Goal: Task Accomplishment & Management: Manage account settings

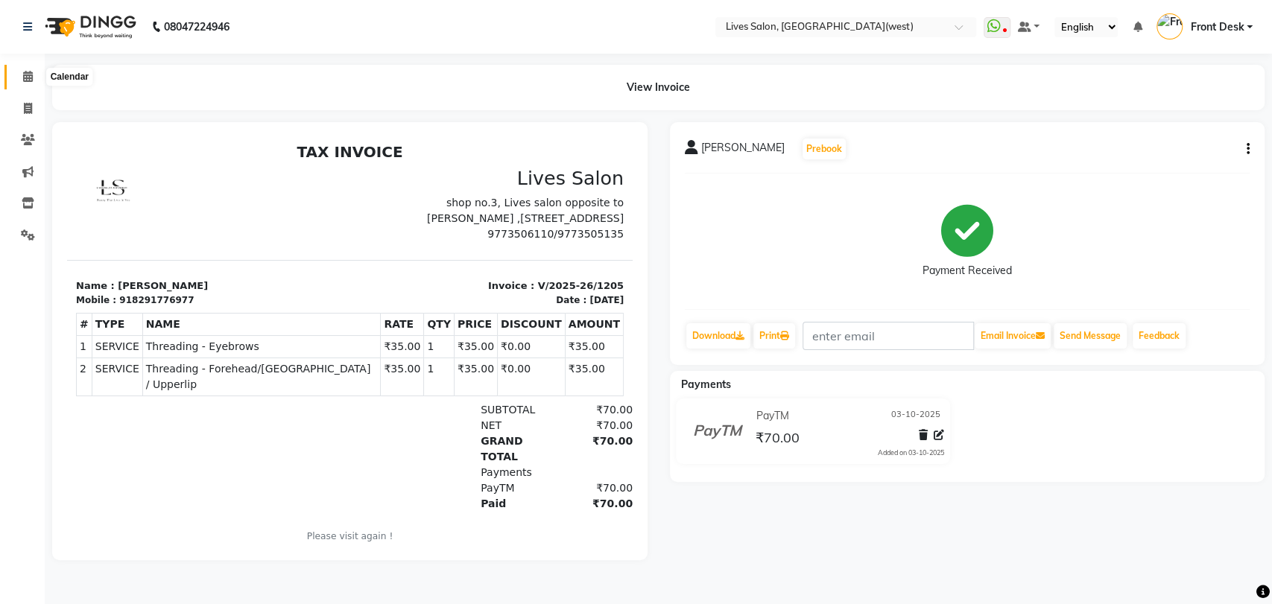
click at [31, 73] on icon at bounding box center [28, 76] width 10 height 11
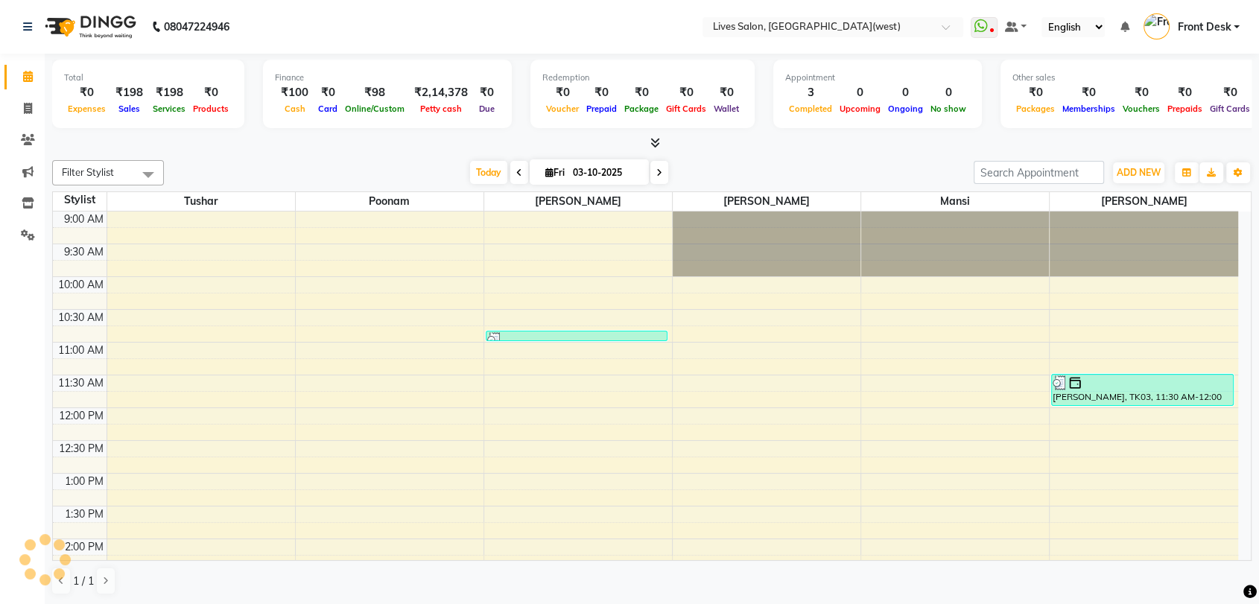
scroll to position [458, 0]
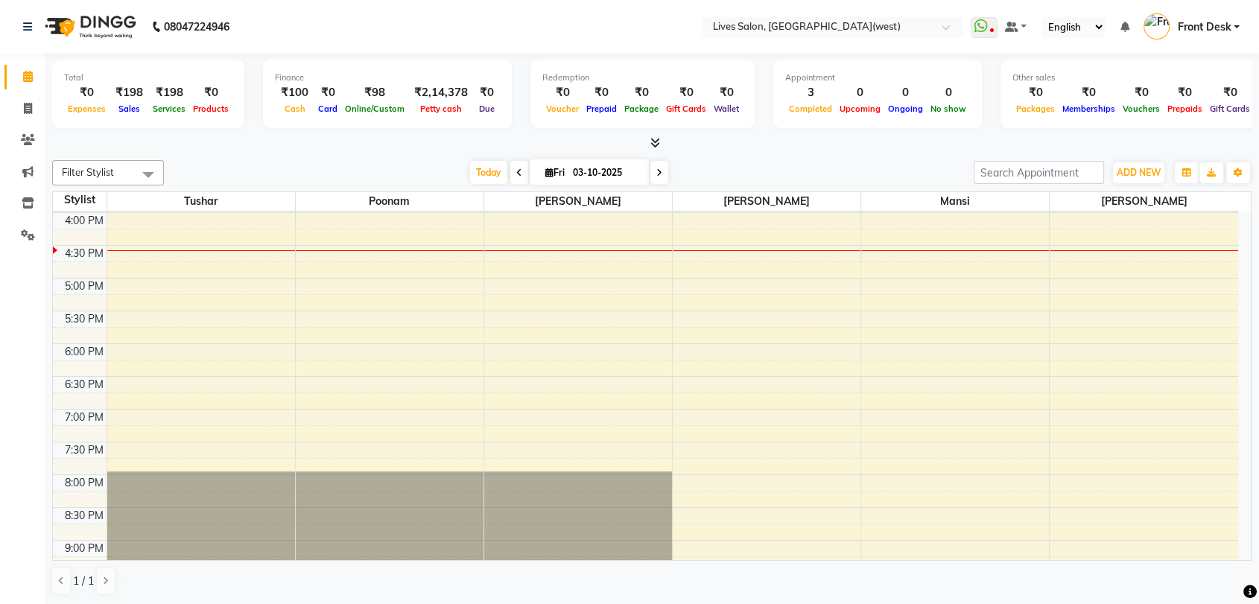
click at [654, 176] on span at bounding box center [660, 172] width 18 height 23
type input "04-10-2025"
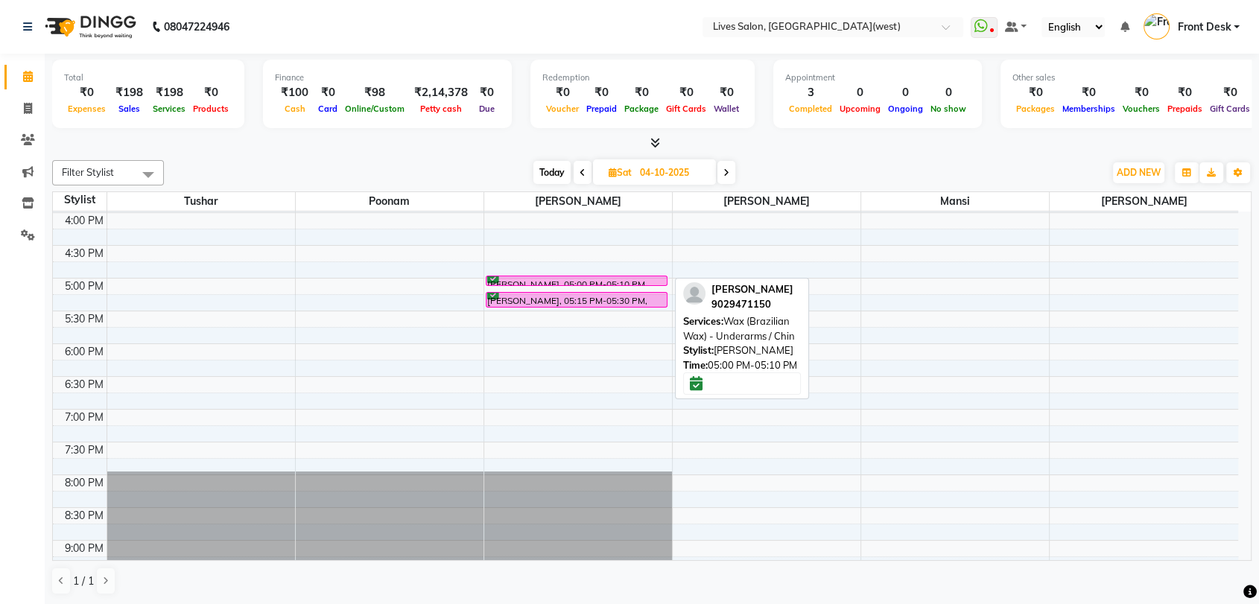
click at [538, 280] on div "[PERSON_NAME], 05:00 PM-05:10 PM, Wax (Brazilian Wax) - Underarms / Chin" at bounding box center [577, 280] width 180 height 9
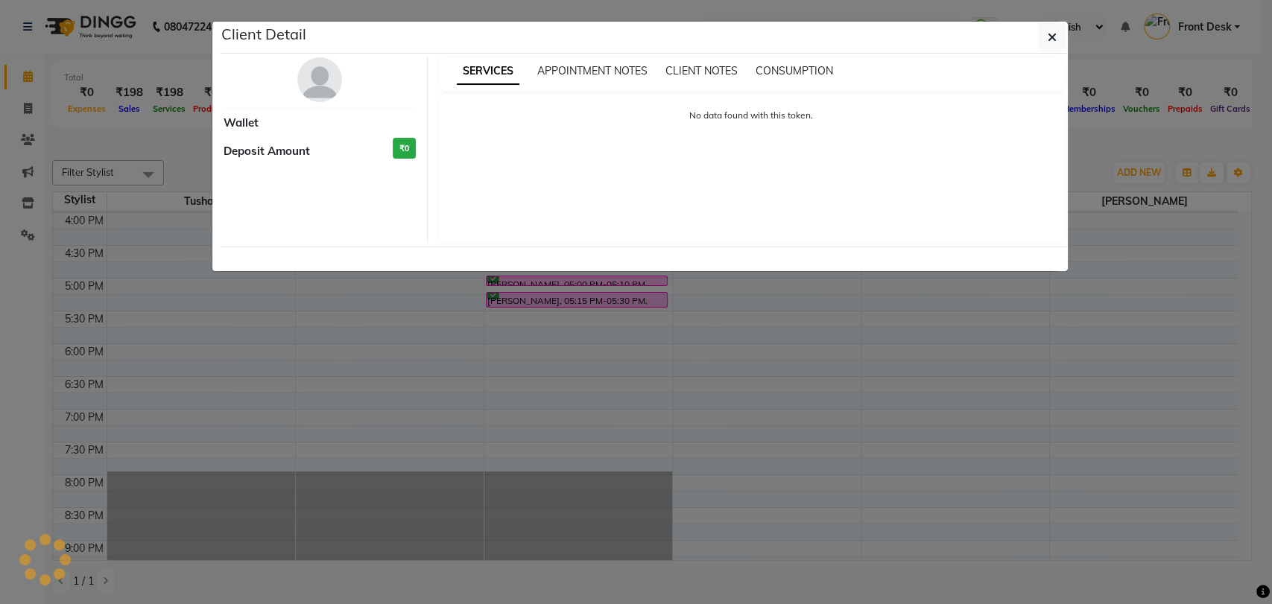
select select "6"
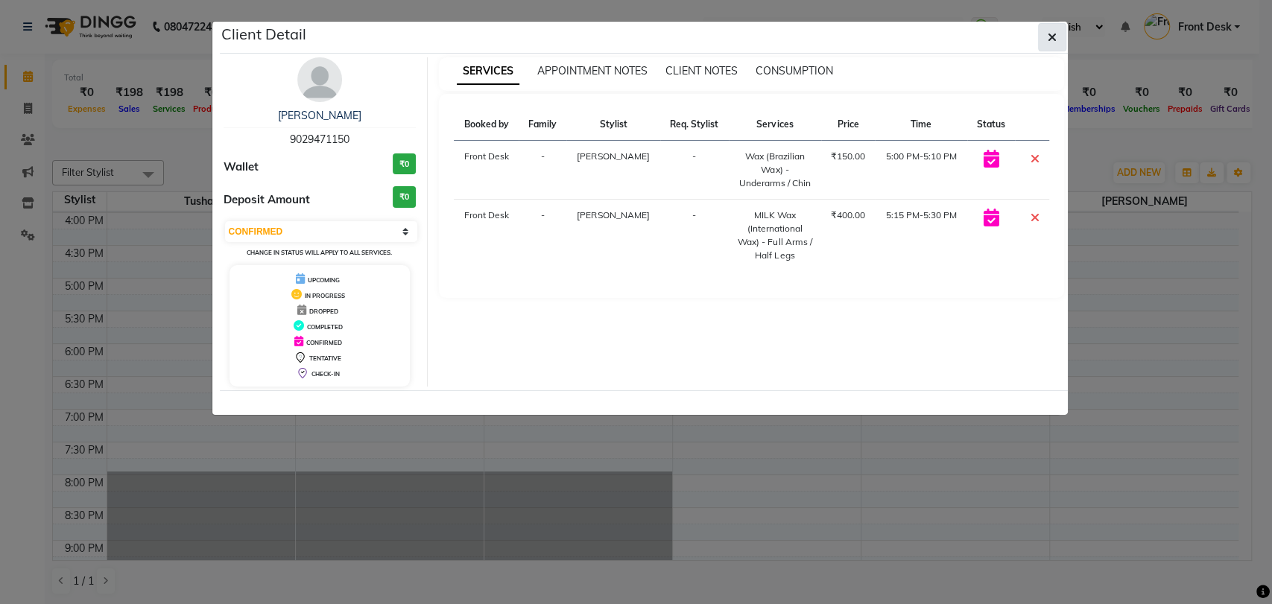
click at [1048, 41] on icon "button" at bounding box center [1052, 37] width 9 height 12
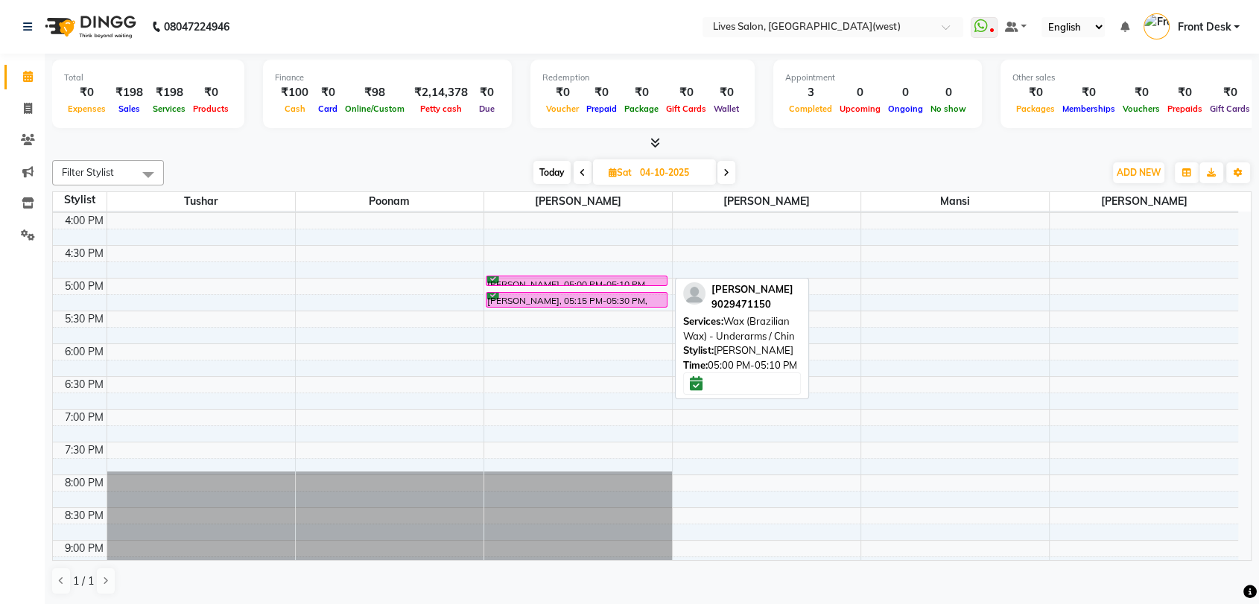
click at [578, 276] on div "[PERSON_NAME], 05:00 PM-05:10 PM, Wax (Brazilian Wax) - Underarms / Chin" at bounding box center [577, 280] width 180 height 9
select select "6"
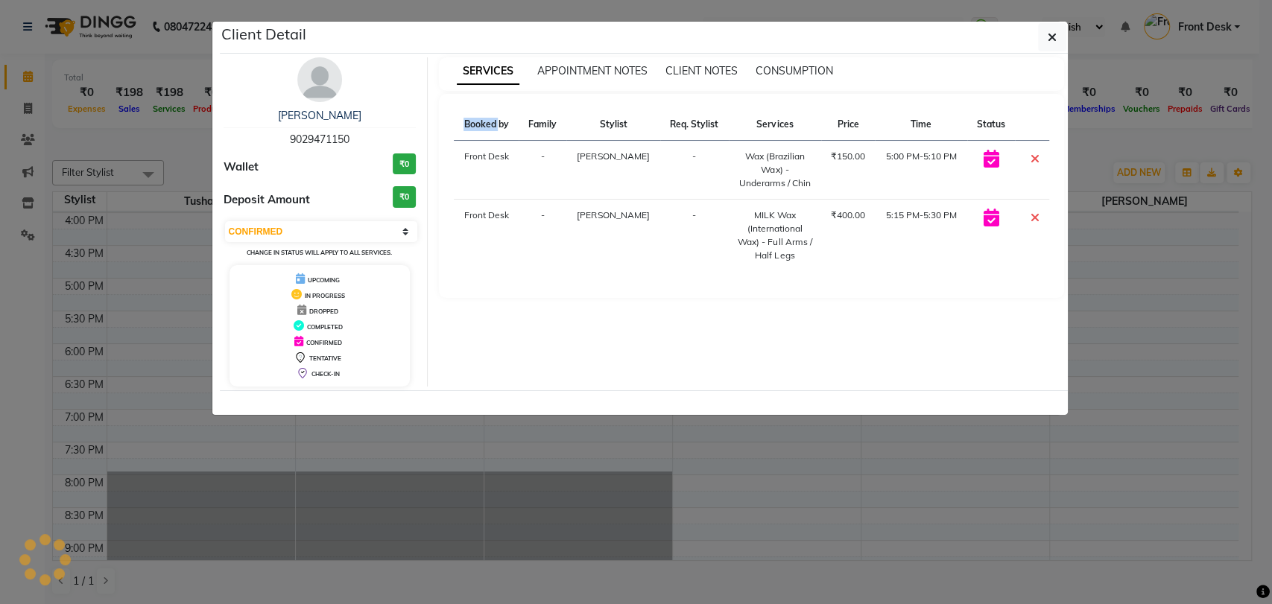
click at [578, 276] on div "SERVICES APPOINTMENT NOTES CLIENT NOTES CONSUMPTION Booked by Family Stylist Re…" at bounding box center [752, 221] width 648 height 329
click at [1048, 39] on icon "button" at bounding box center [1052, 37] width 9 height 12
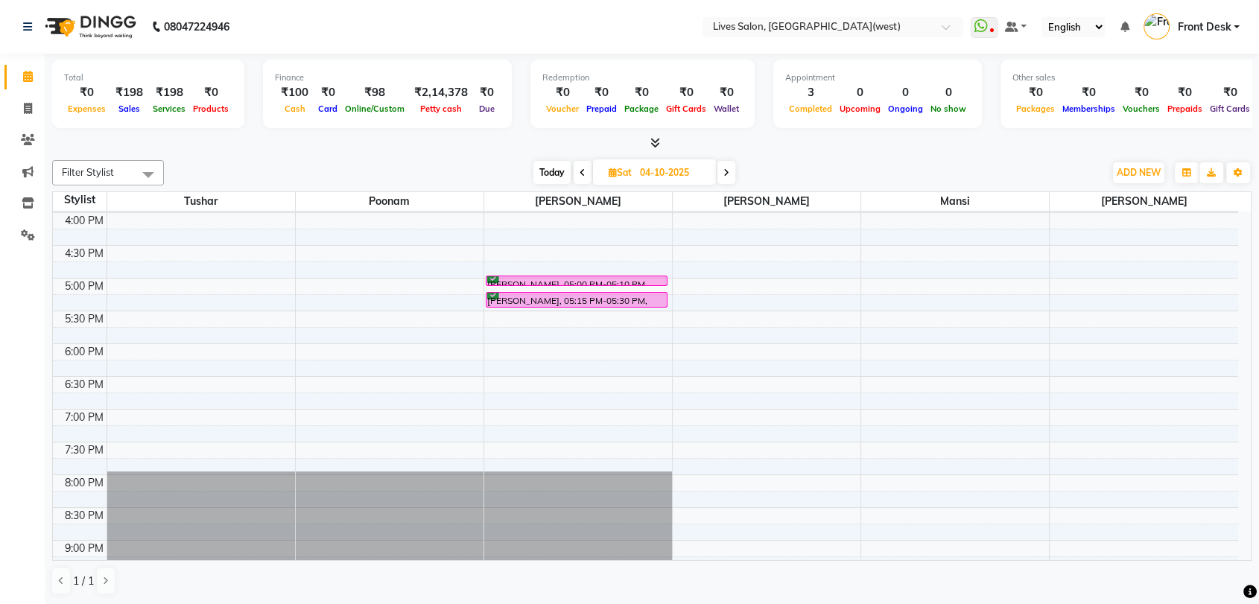
drag, startPoint x: 615, startPoint y: 274, endPoint x: 911, endPoint y: 166, distance: 315.7
click at [911, 166] on div "[DATE] [DATE]" at bounding box center [634, 173] width 926 height 22
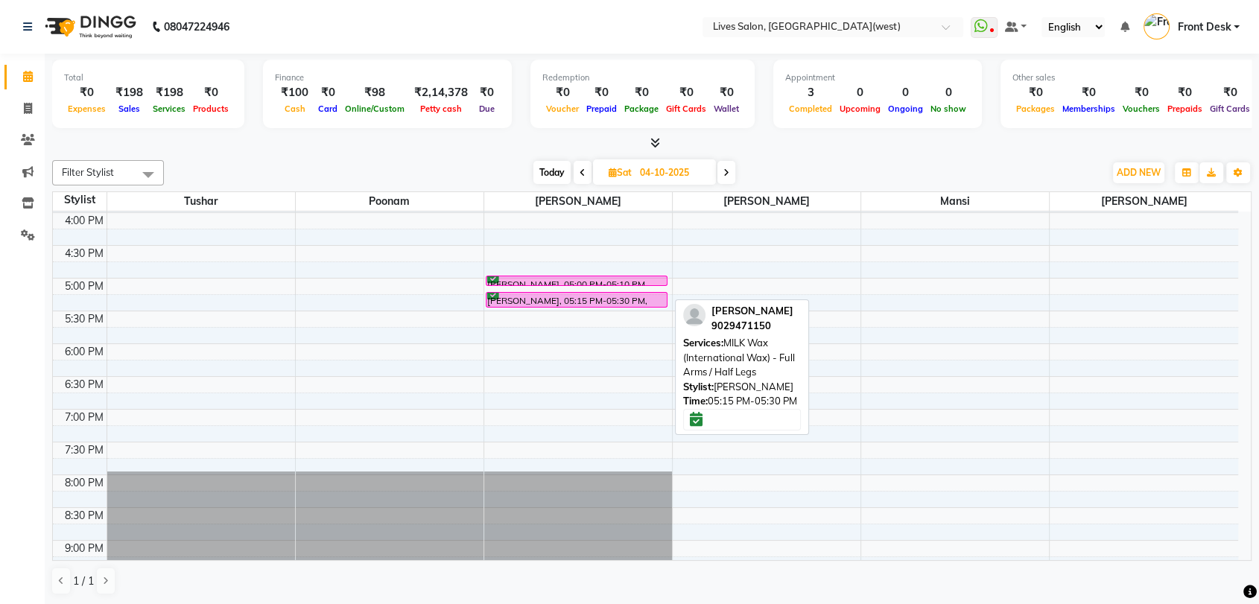
click at [514, 295] on div "[PERSON_NAME], 05:15 PM-05:30 PM, MILK Wax (International Wax) - Full Arms / Ha…" at bounding box center [577, 300] width 180 height 14
select select "6"
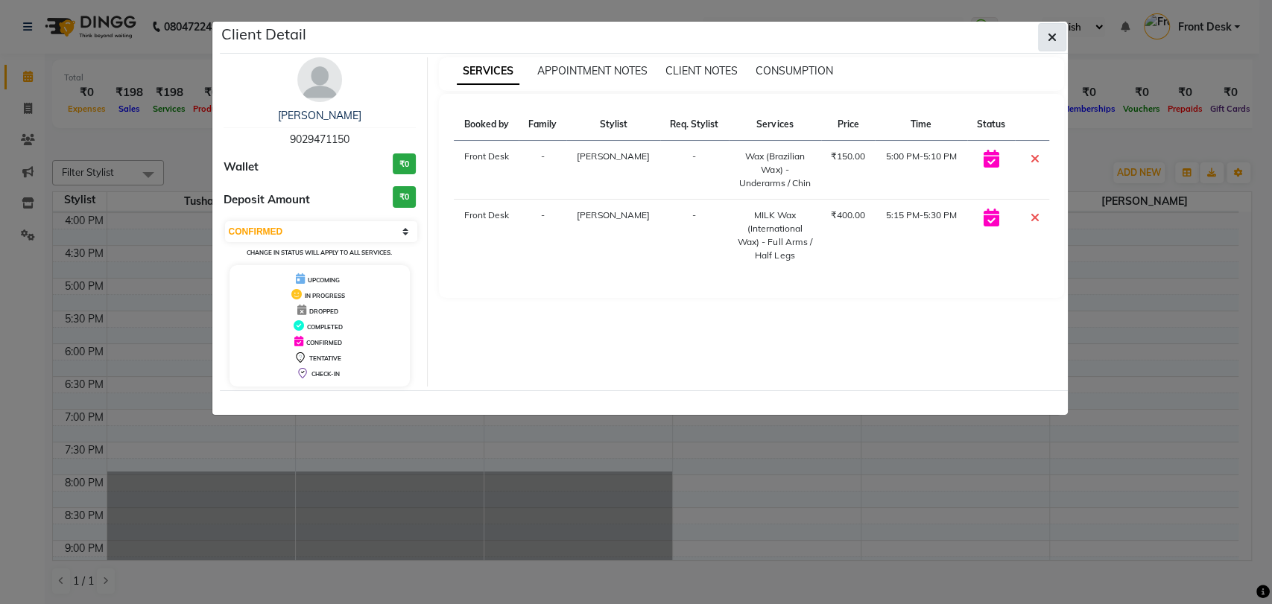
click at [1043, 37] on button "button" at bounding box center [1052, 37] width 28 height 28
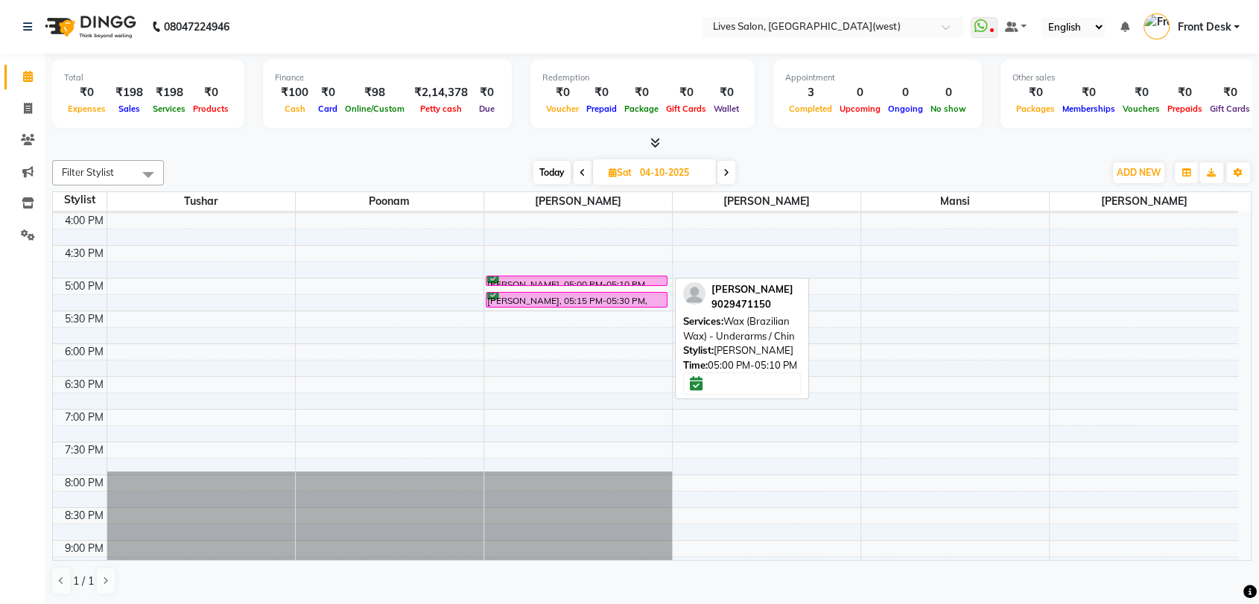
click at [576, 271] on div "9:00 AM 9:30 AM 10:00 AM 10:30 AM 11:00 AM 11:30 AM 12:00 PM 12:30 PM 1:00 PM 1…" at bounding box center [646, 212] width 1186 height 917
click at [575, 280] on div "[PERSON_NAME], 05:00 PM-05:10 PM, Wax (Brazilian Wax) - Underarms / Chin" at bounding box center [577, 280] width 180 height 9
select select "6"
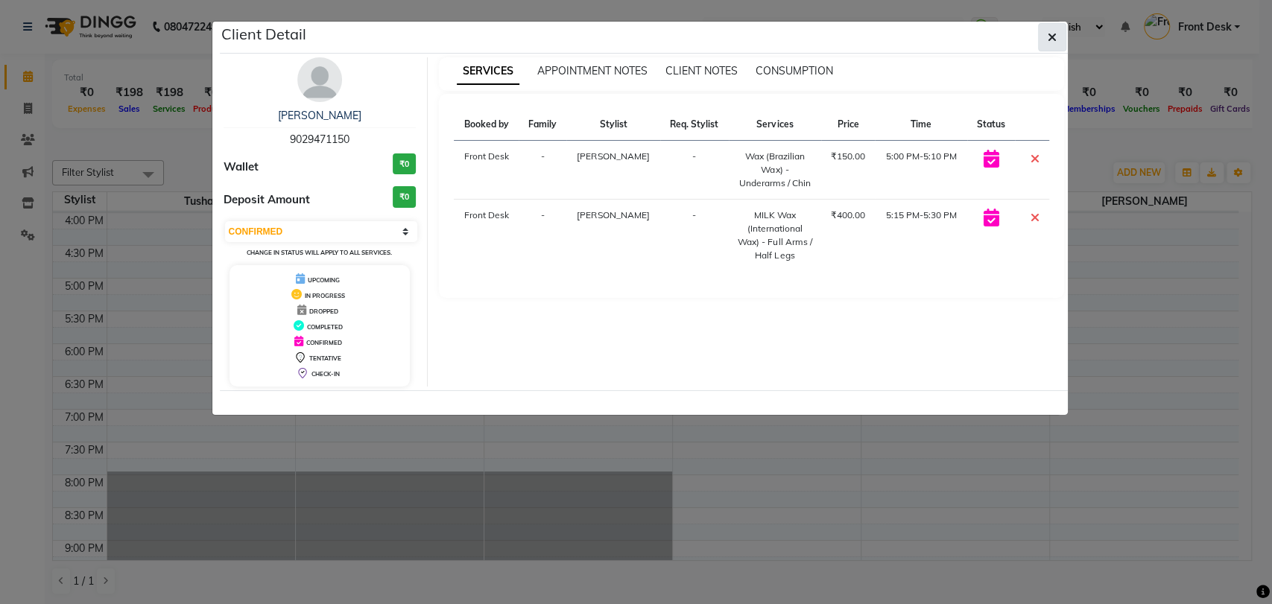
click at [1056, 31] on button "button" at bounding box center [1052, 37] width 28 height 28
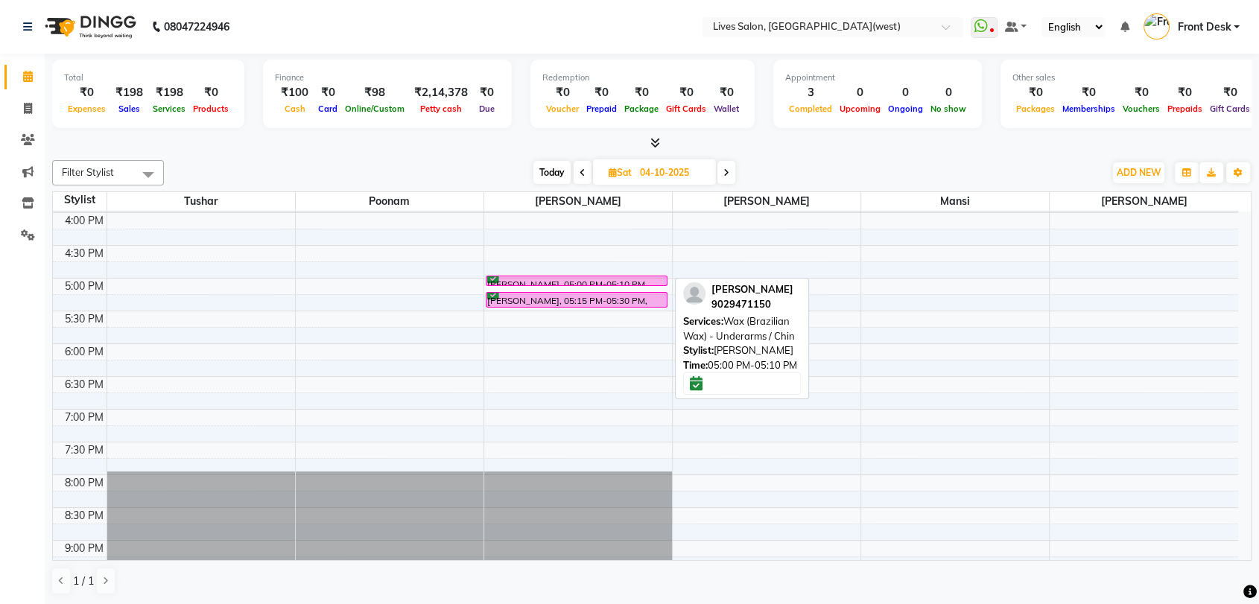
click at [571, 282] on div at bounding box center [577, 285] width 180 height 6
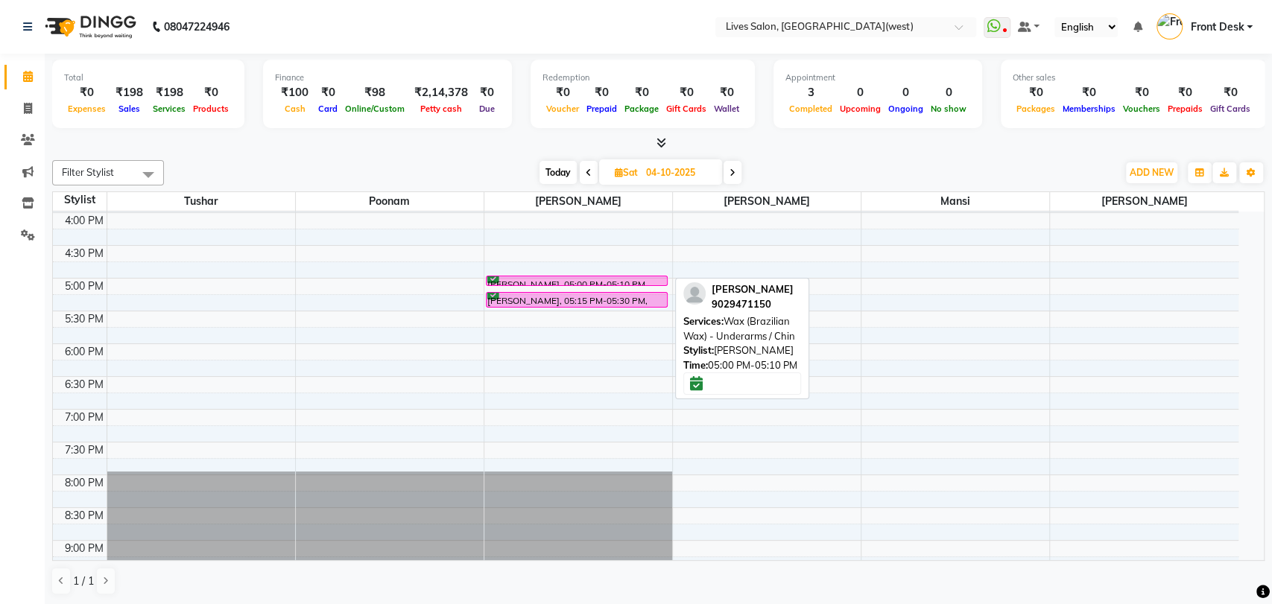
select select "6"
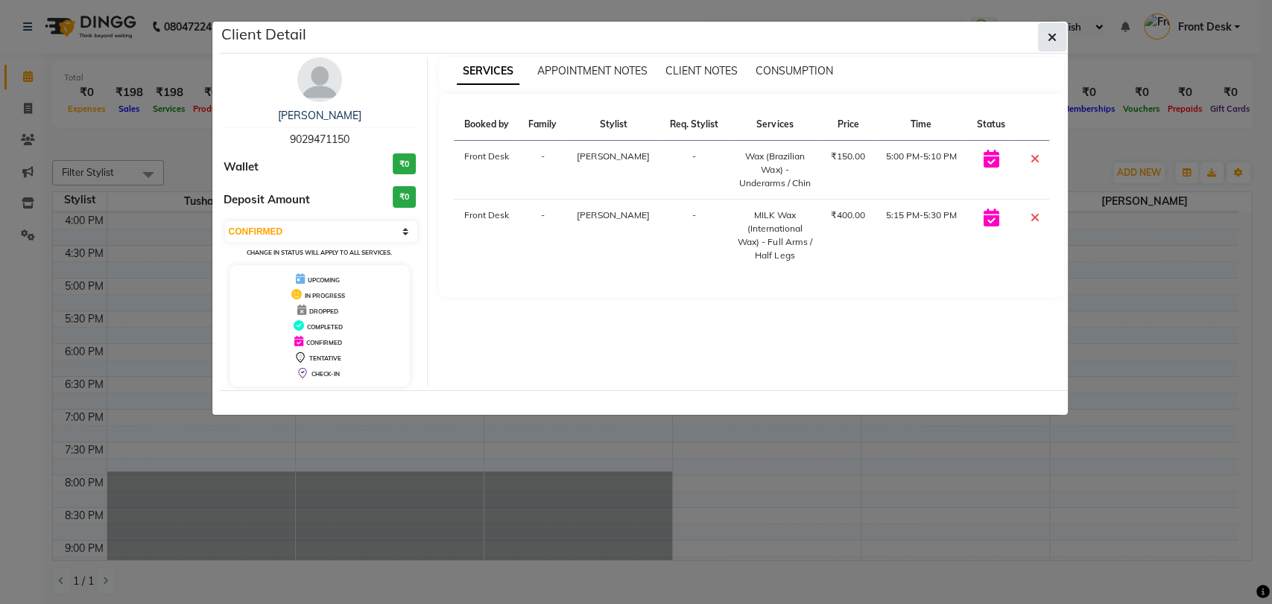
click at [1044, 37] on button "button" at bounding box center [1052, 37] width 28 height 28
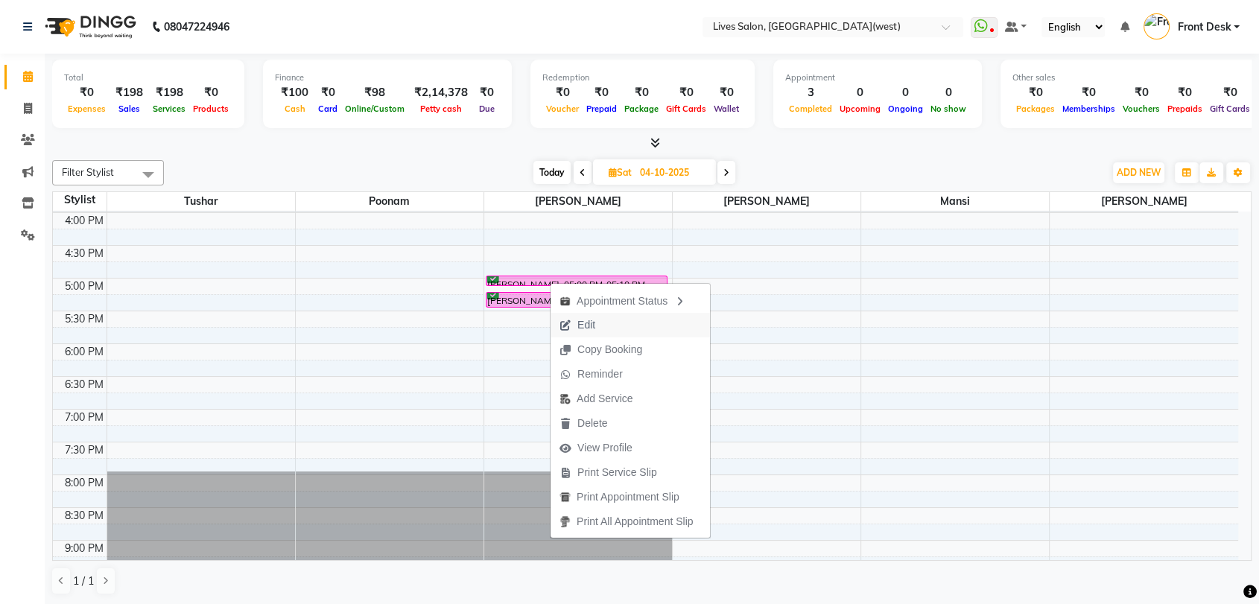
click at [579, 329] on span "Edit" at bounding box center [587, 325] width 18 height 16
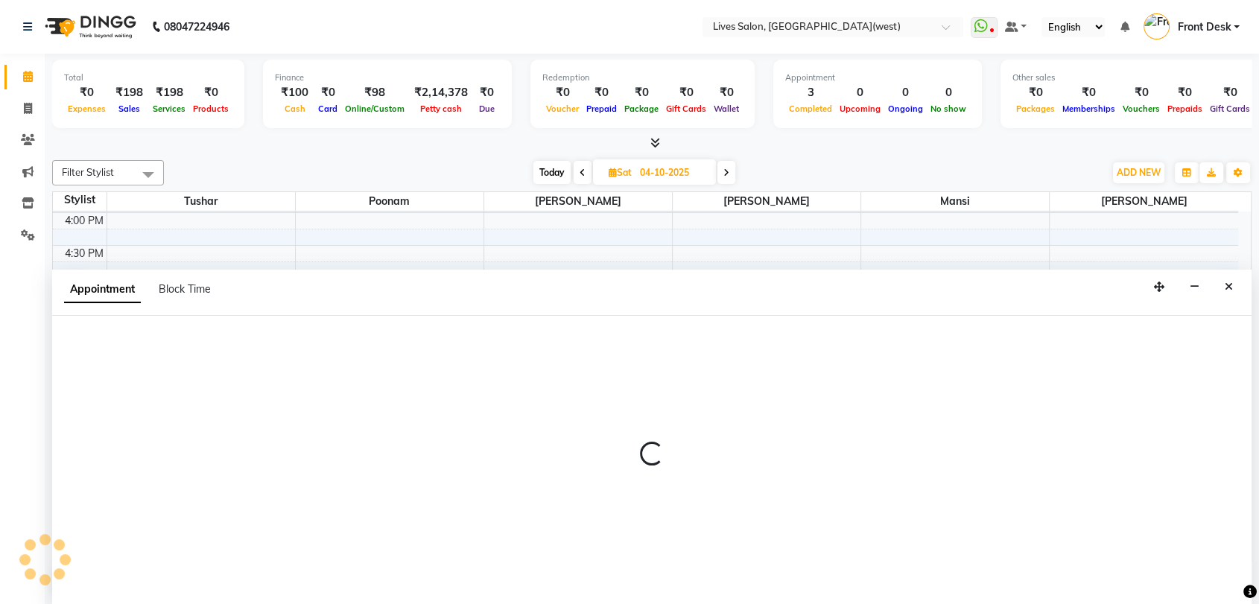
select select "tentative"
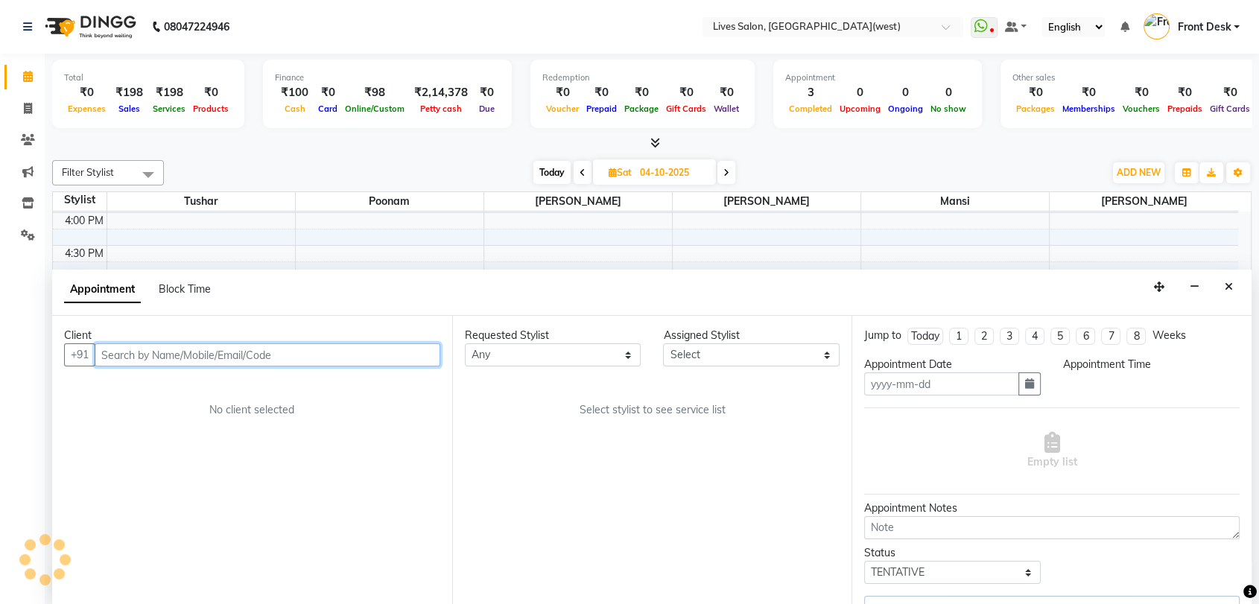
scroll to position [1, 0]
type input "04-10-2025"
select select "confirm booking"
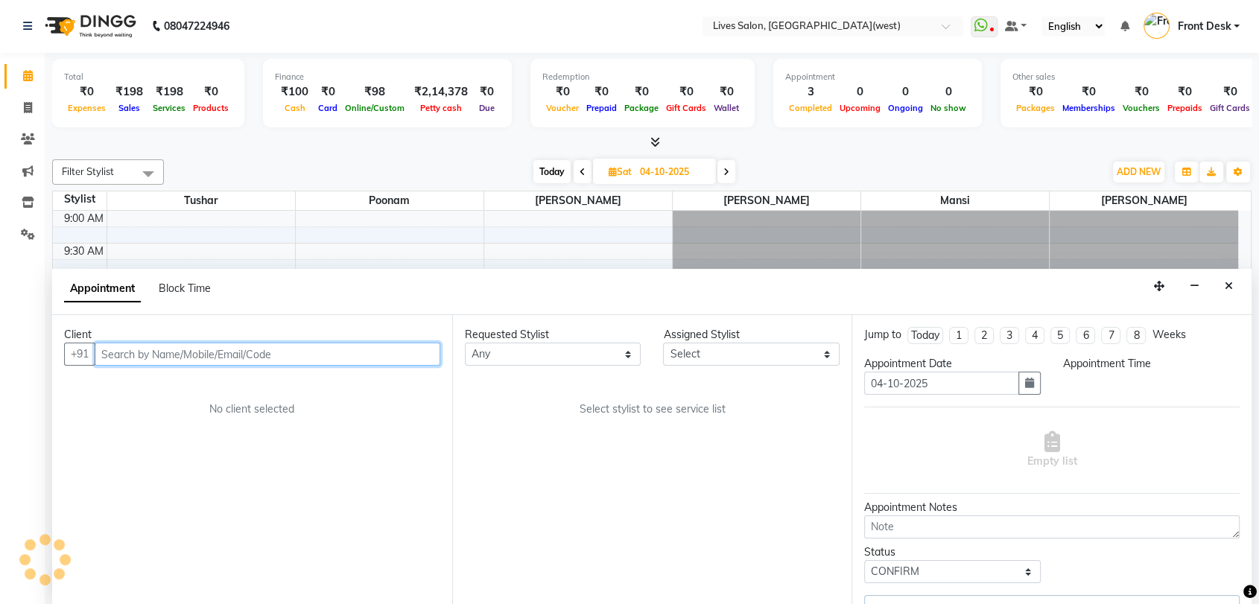
select select "1020"
select select "24006"
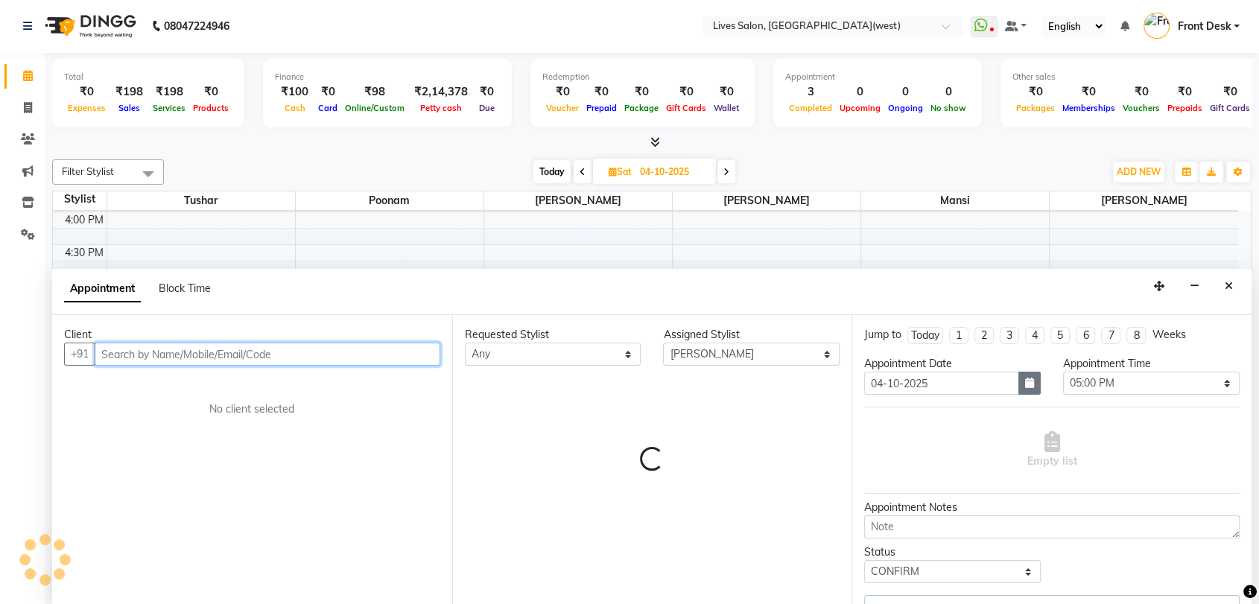
select select "1875"
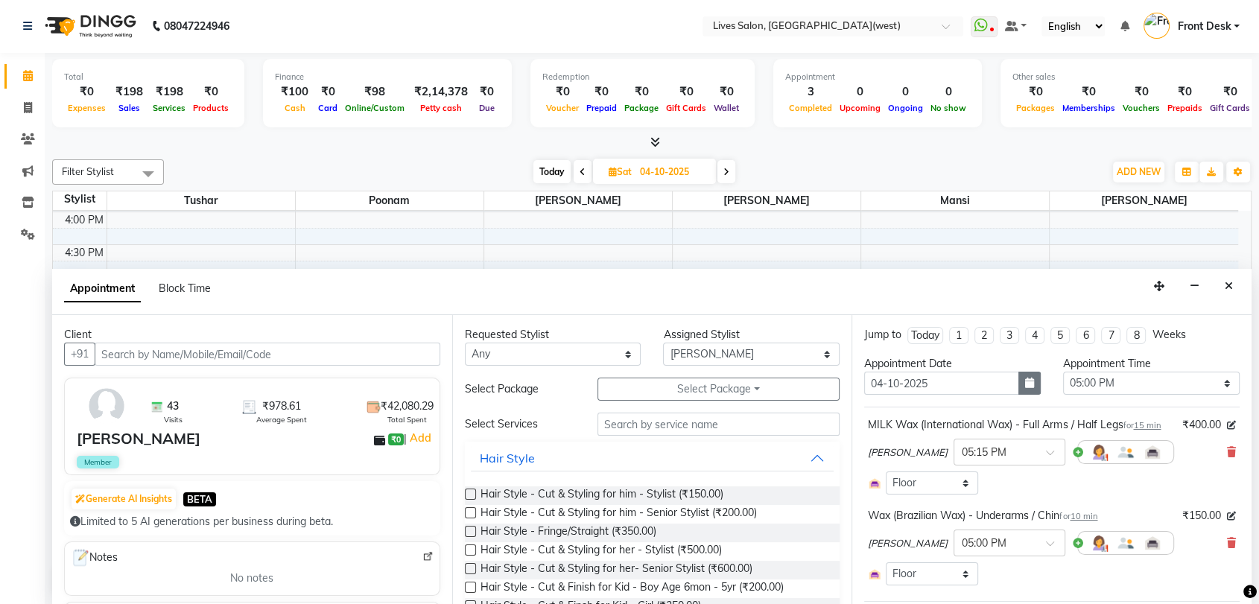
click at [1025, 385] on icon "button" at bounding box center [1029, 383] width 9 height 10
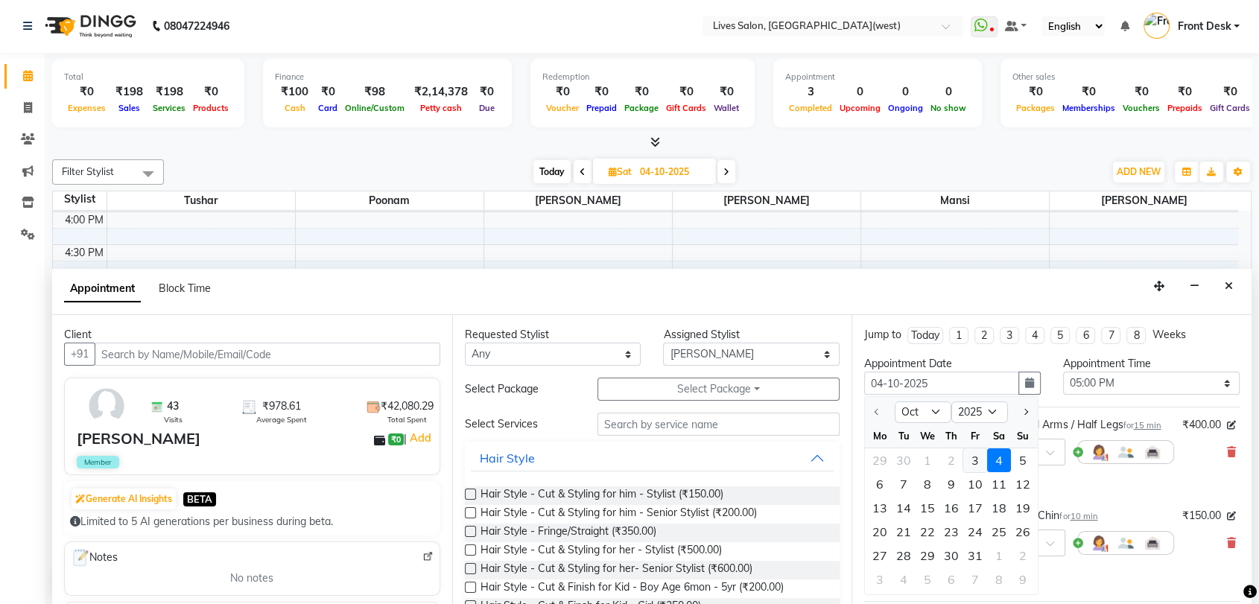
click at [981, 458] on div "3" at bounding box center [976, 461] width 24 height 24
type input "03-10-2025"
select select "1020"
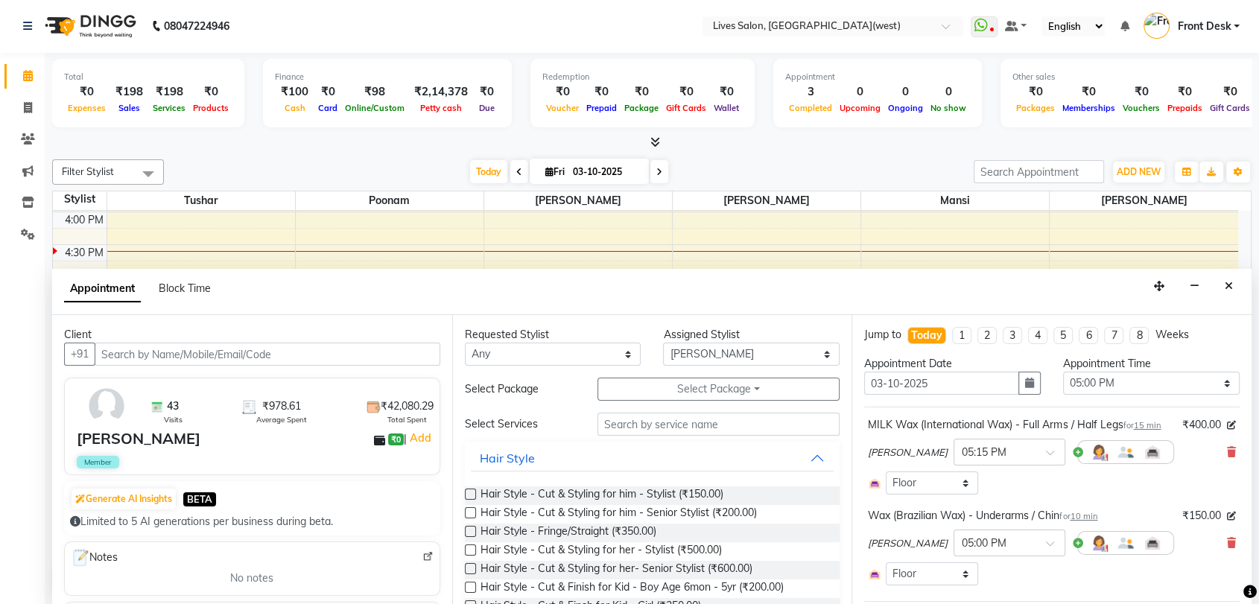
scroll to position [174, 0]
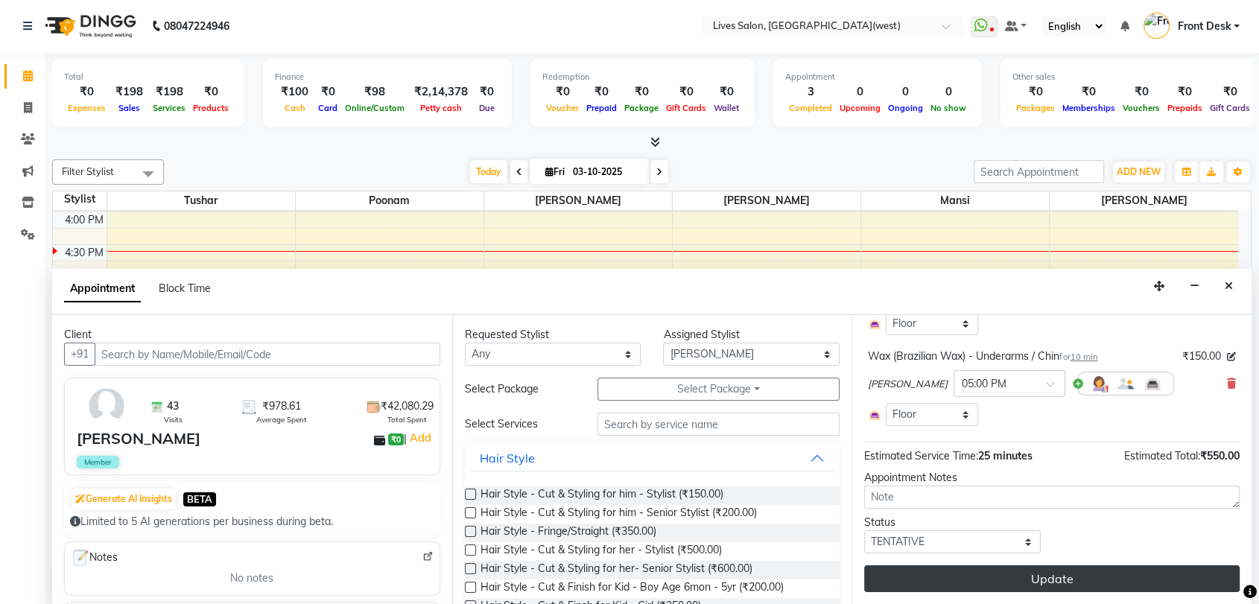
click at [972, 575] on button "Update" at bounding box center [1052, 579] width 376 height 27
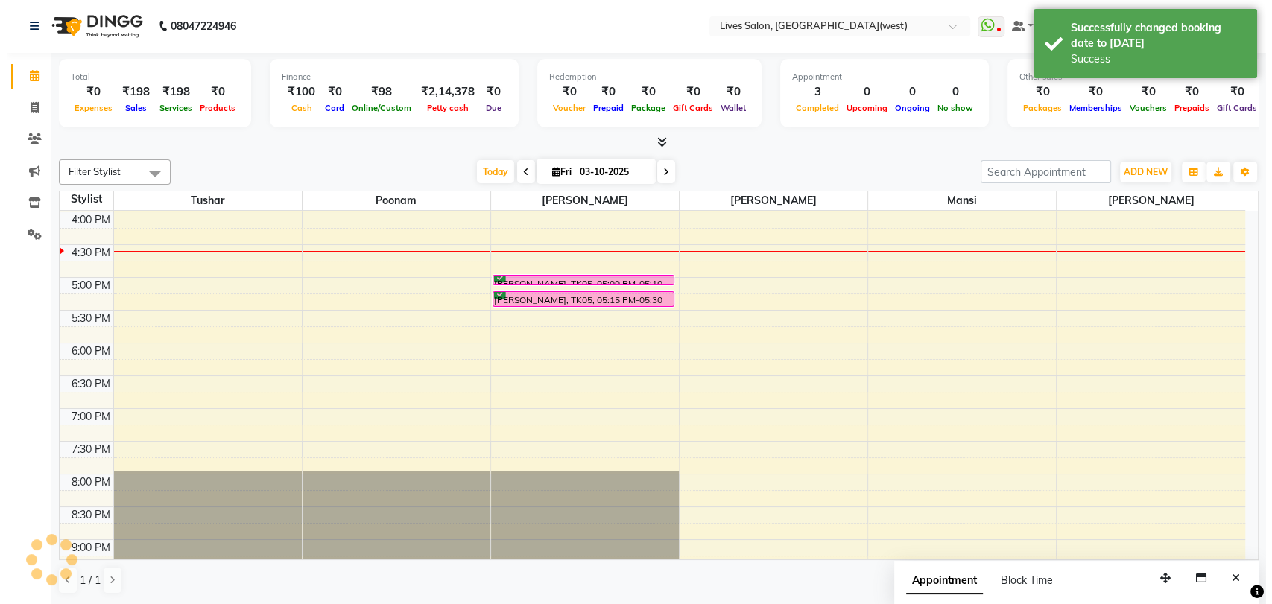
scroll to position [0, 0]
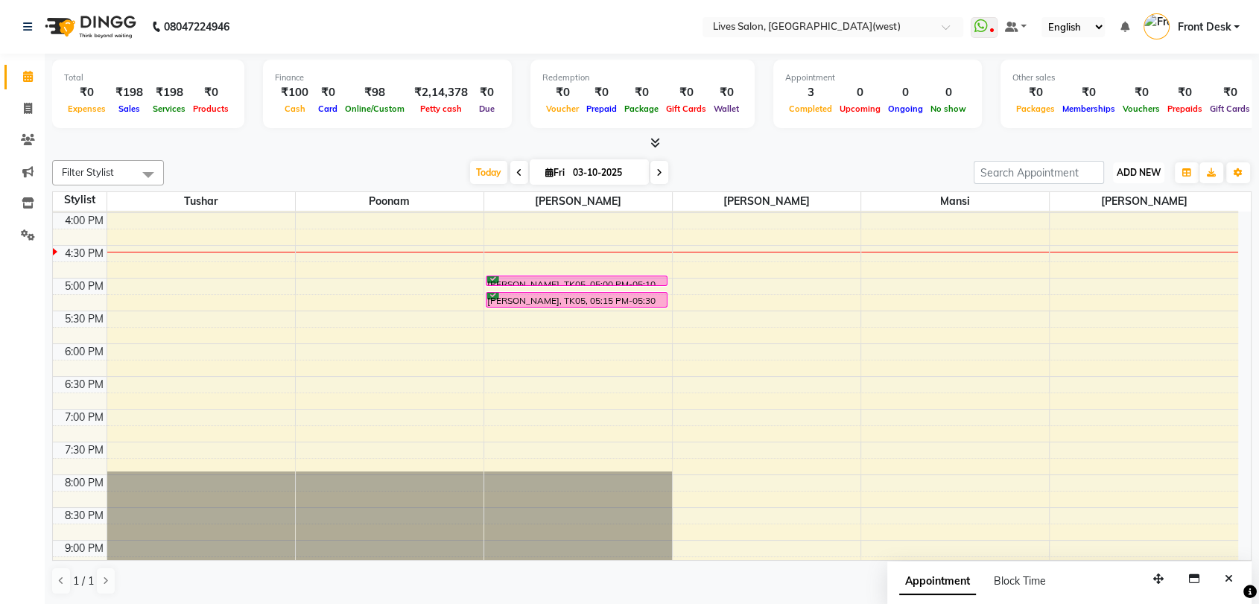
click at [1129, 165] on button "ADD NEW Toggle Dropdown" at bounding box center [1138, 172] width 51 height 21
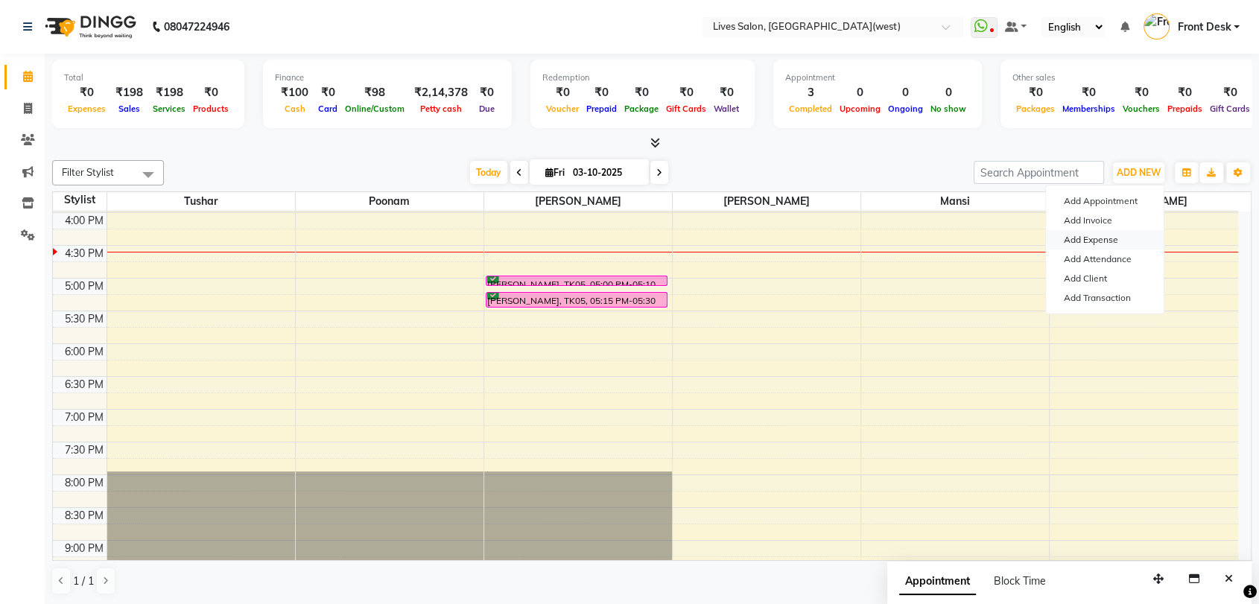
click at [1080, 244] on link "Add Expense" at bounding box center [1105, 239] width 118 height 19
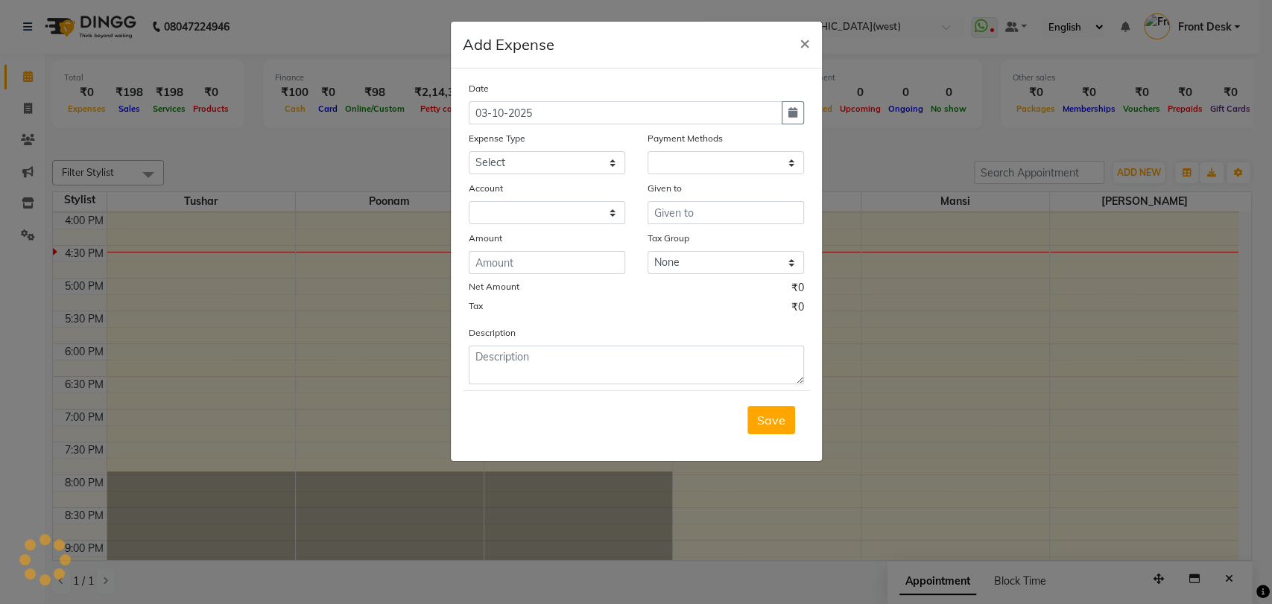
select select "1"
select select "3147"
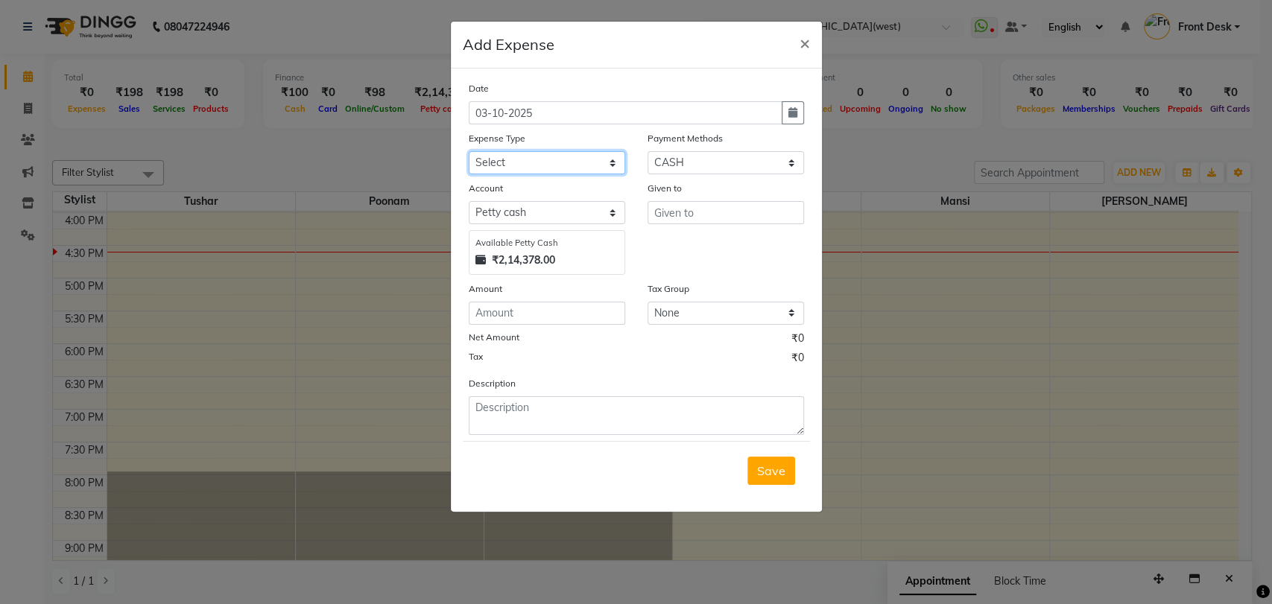
click at [507, 168] on select "Select Advance Salary Bank charges Cash Deposited to bank Cash Handed Over to O…" at bounding box center [547, 162] width 156 height 23
select select "7293"
click at [671, 208] on input "text" at bounding box center [726, 212] width 156 height 23
type input "tea man"
click at [544, 303] on input "number" at bounding box center [547, 313] width 156 height 23
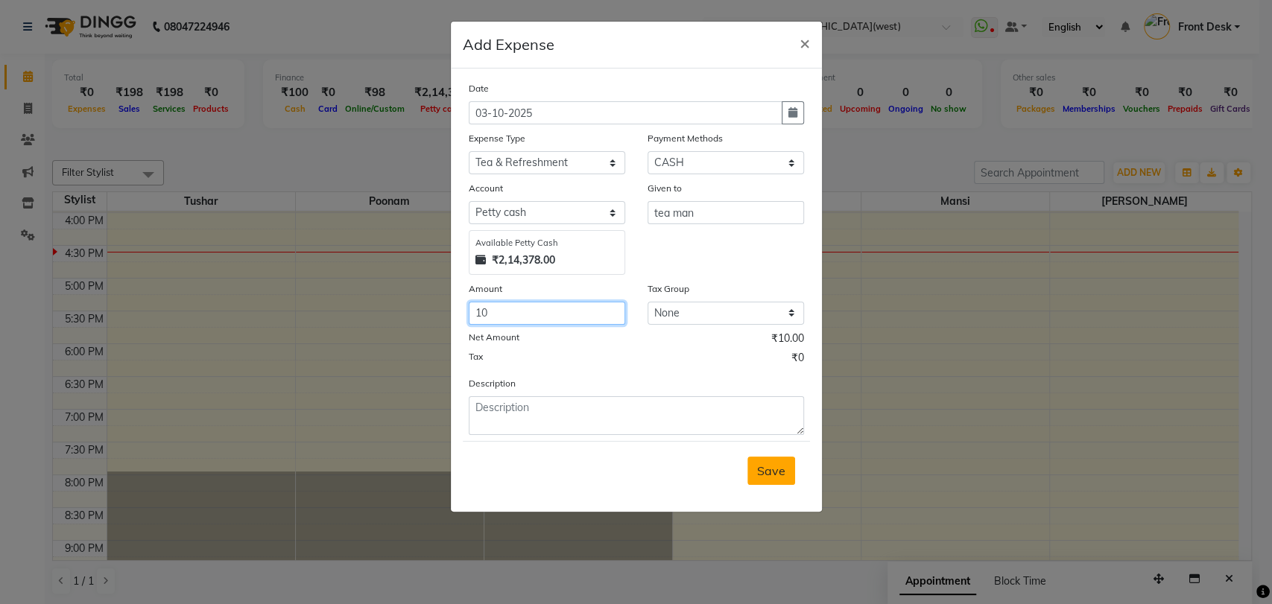
type input "10"
click at [763, 468] on span "Save" at bounding box center [771, 471] width 28 height 15
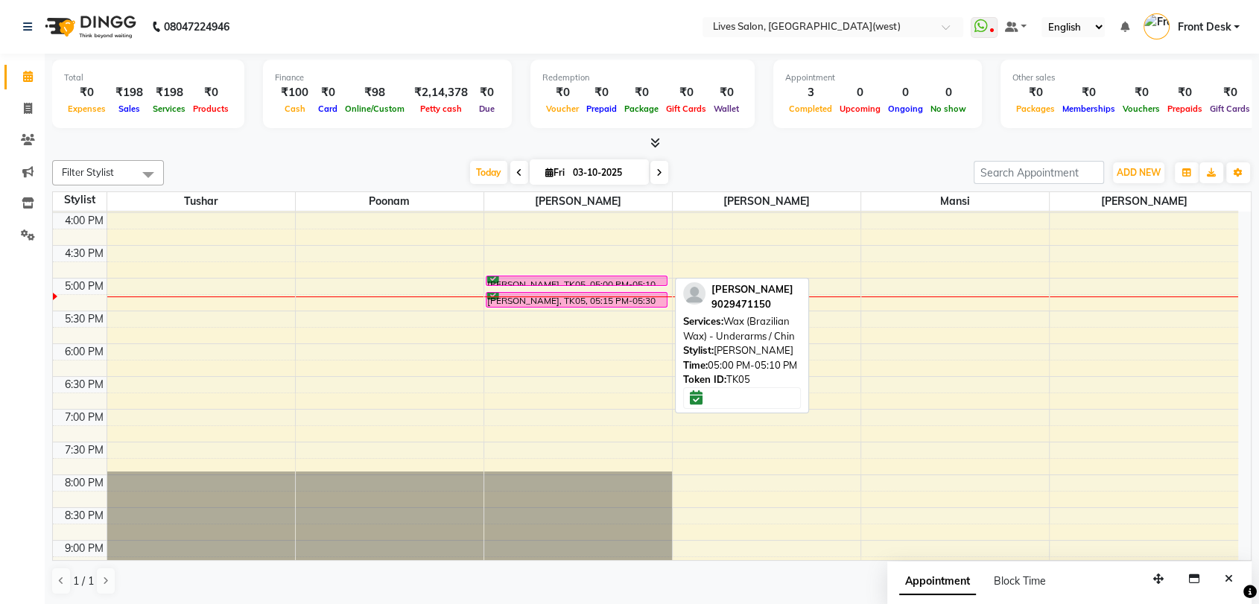
click at [519, 279] on div "[PERSON_NAME], TK05, 05:00 PM-05:10 PM, Wax (Brazilian Wax) - Underarms / Chin" at bounding box center [577, 280] width 180 height 9
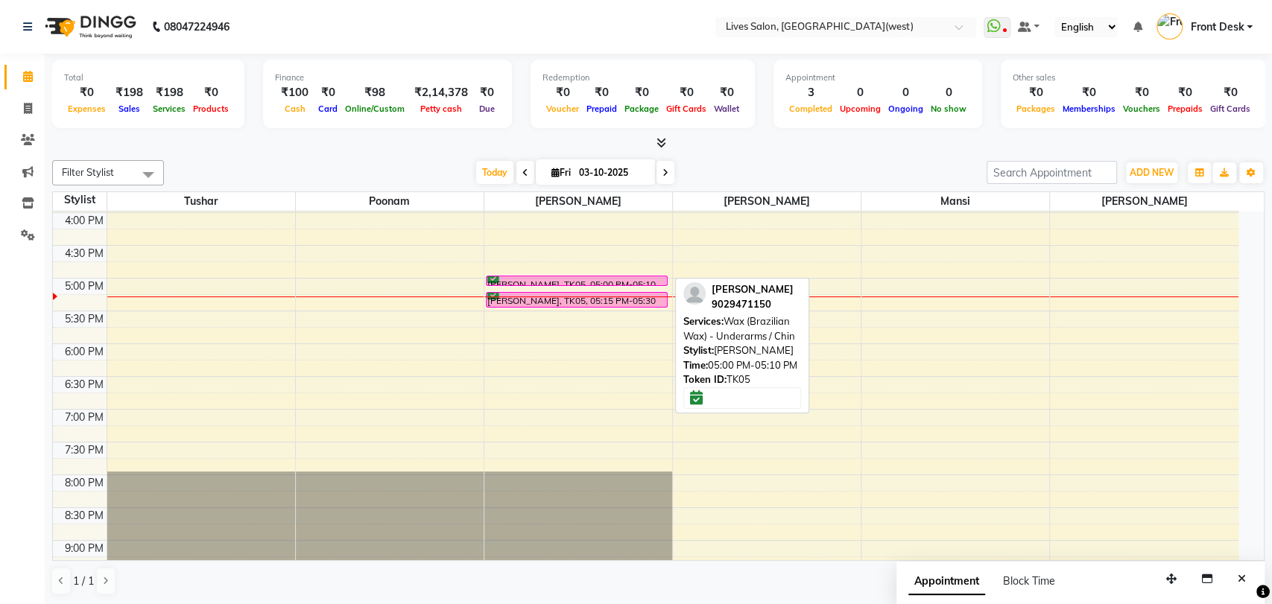
select select "6"
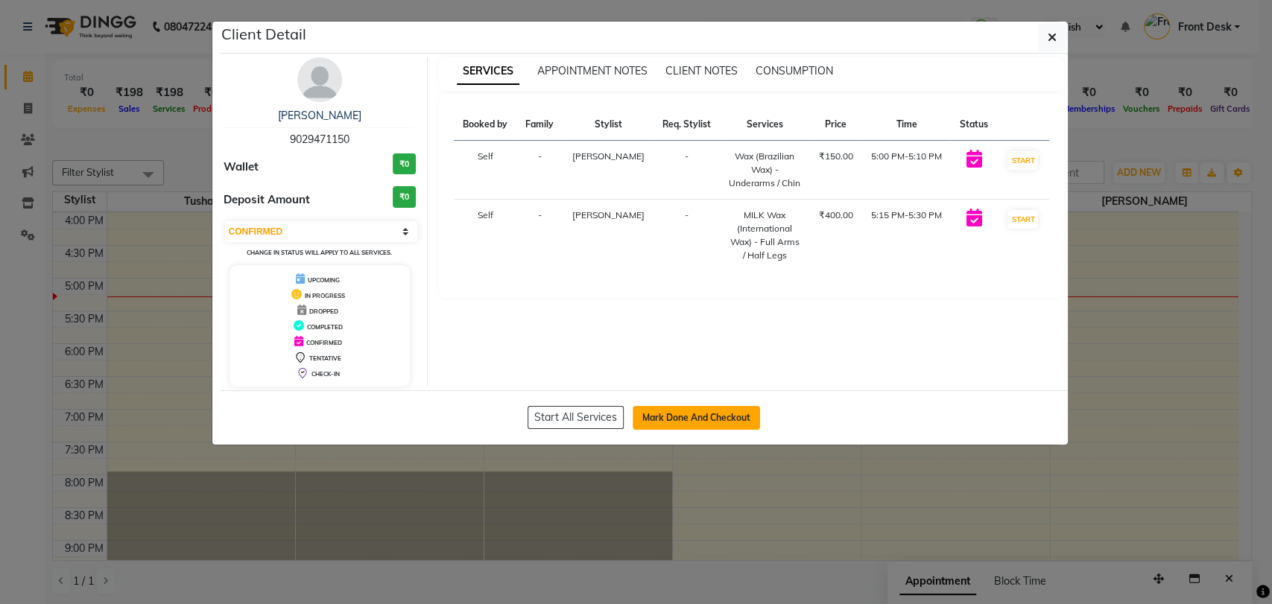
click at [668, 409] on button "Mark Done And Checkout" at bounding box center [696, 418] width 127 height 24
select select "service"
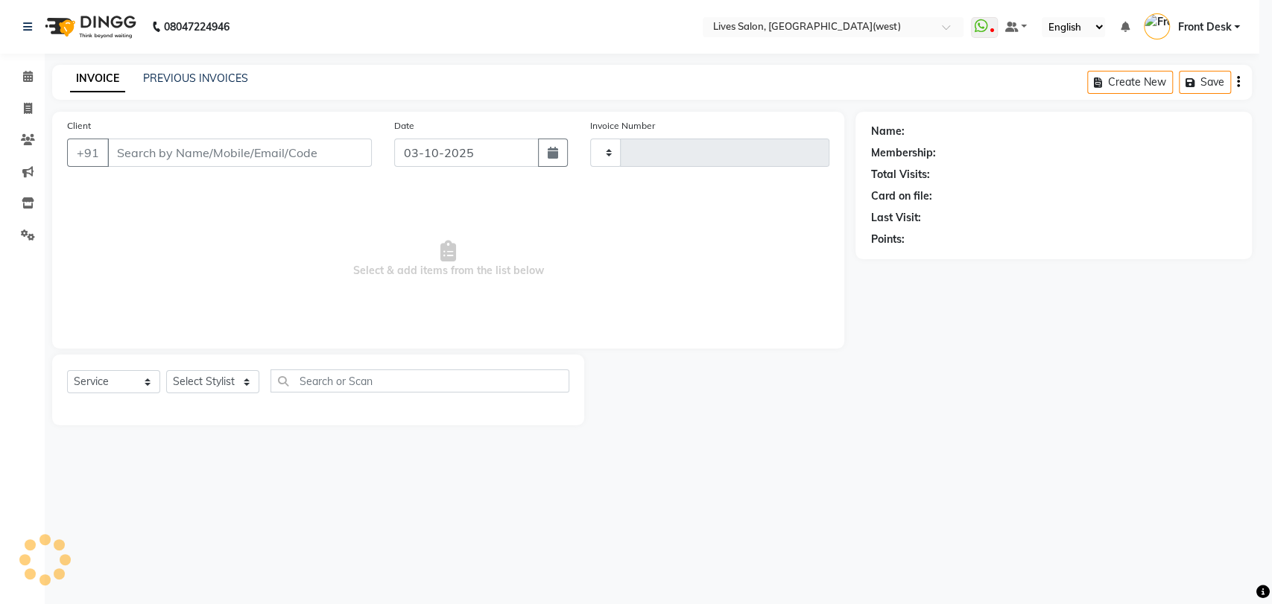
type input "1206"
select select "4342"
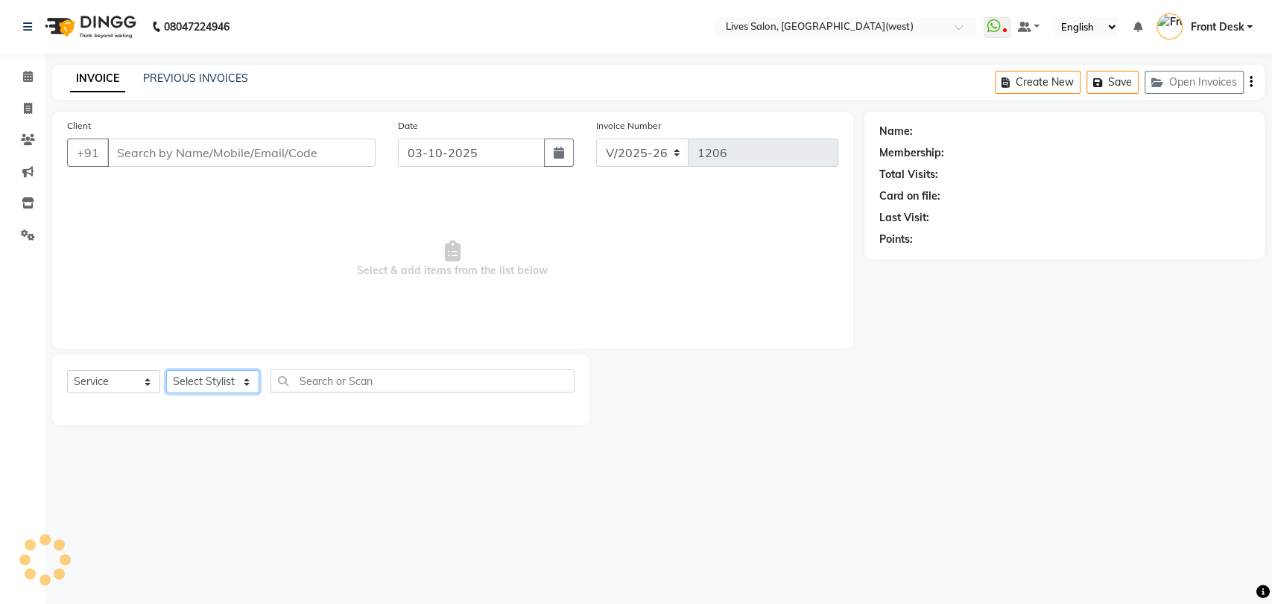
click at [197, 385] on select "Select Stylist" at bounding box center [212, 381] width 93 height 23
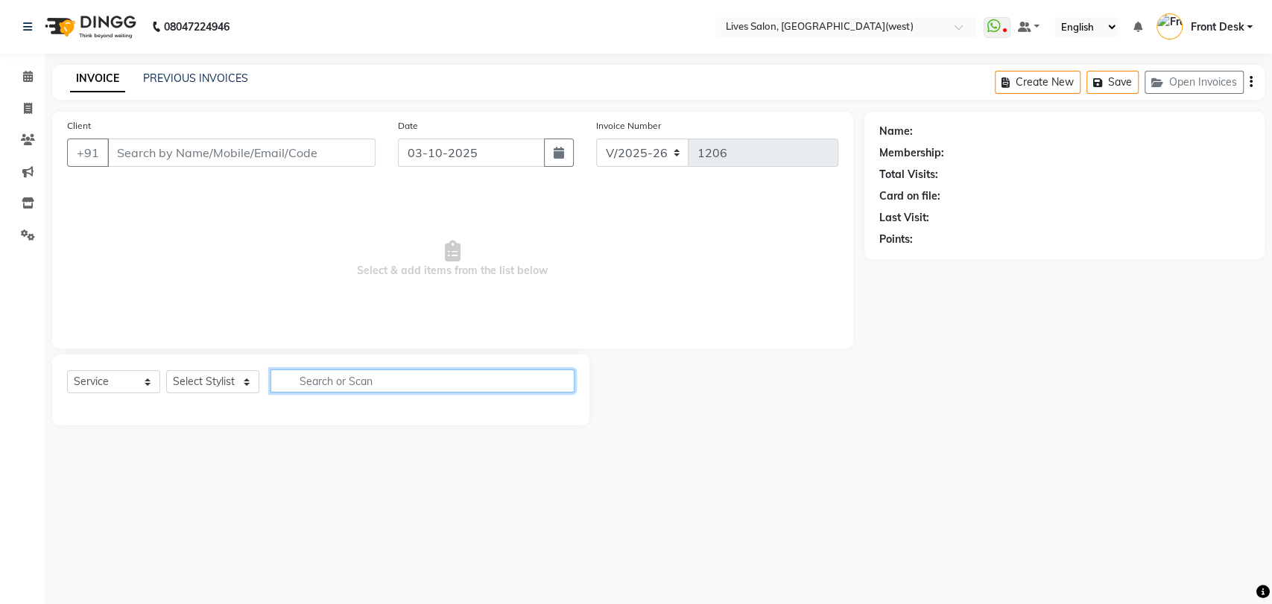
click at [320, 382] on input "text" at bounding box center [423, 381] width 304 height 23
type input "t"
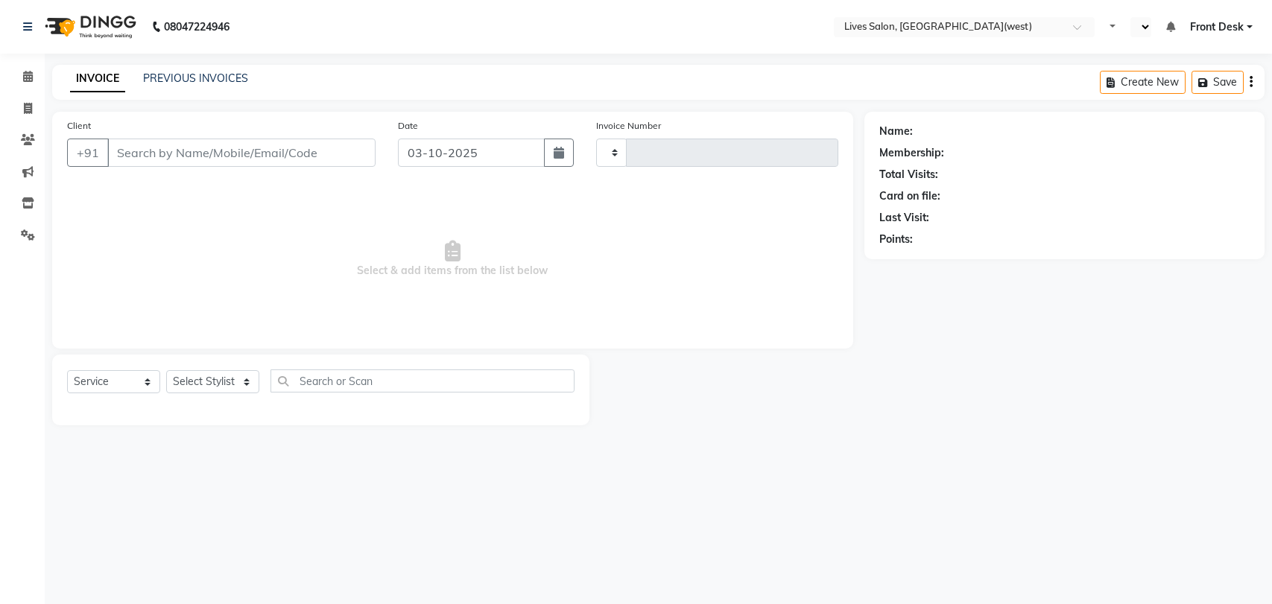
select select "service"
type input "1206"
select select "en"
select select "4342"
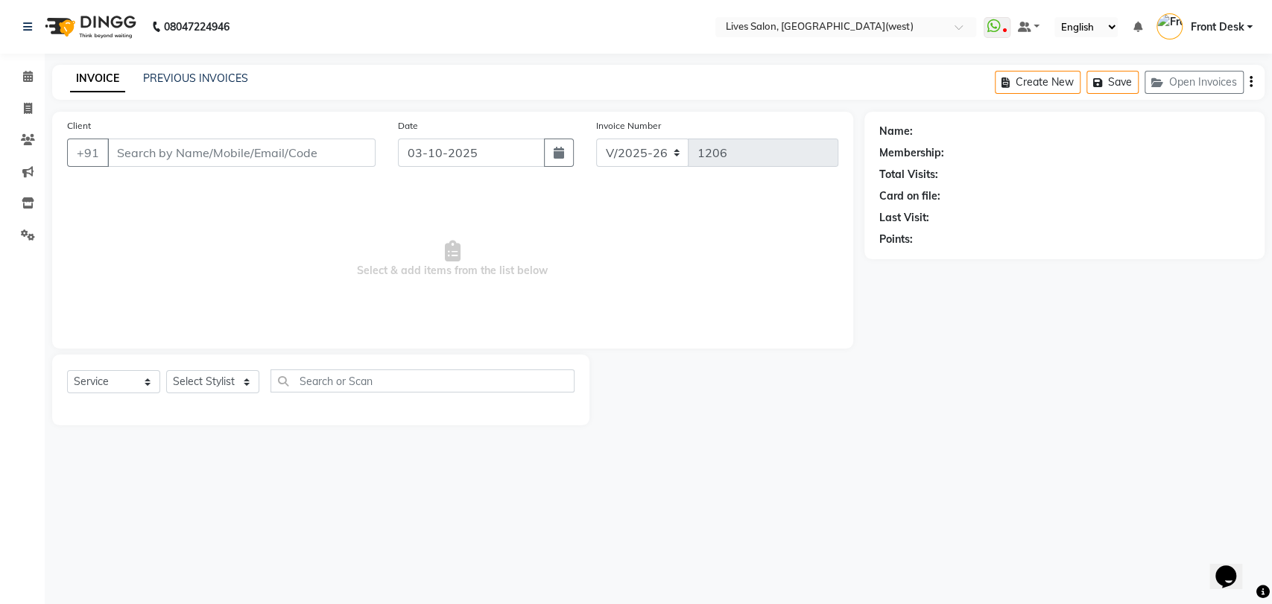
type input "9029471150"
select select "24006"
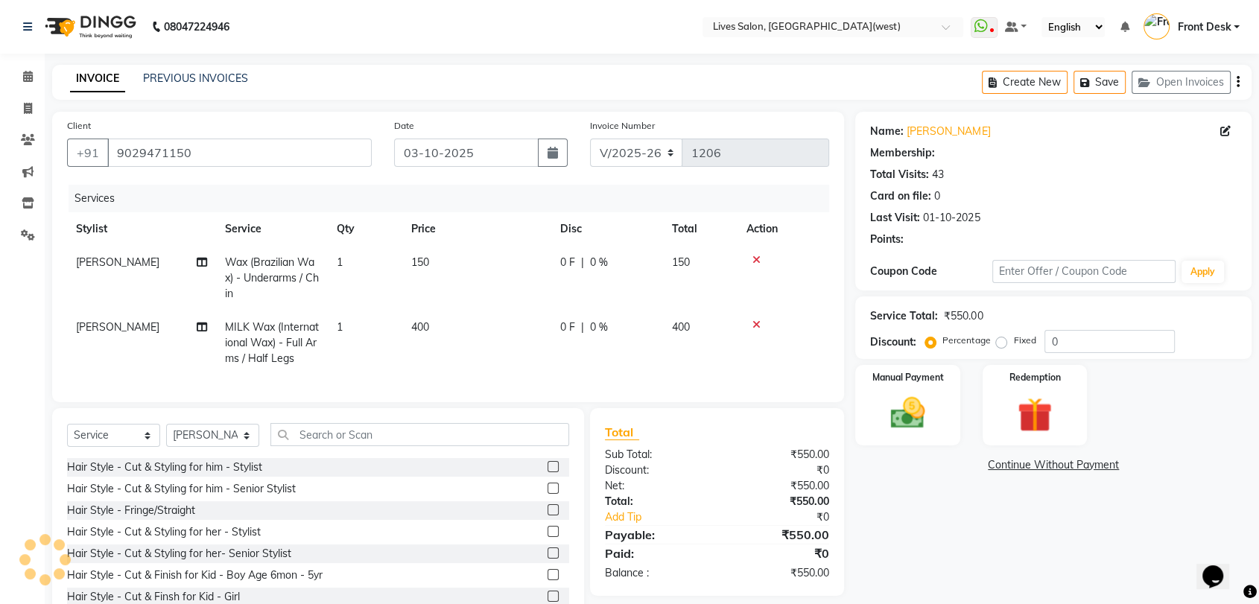
select select "1: Object"
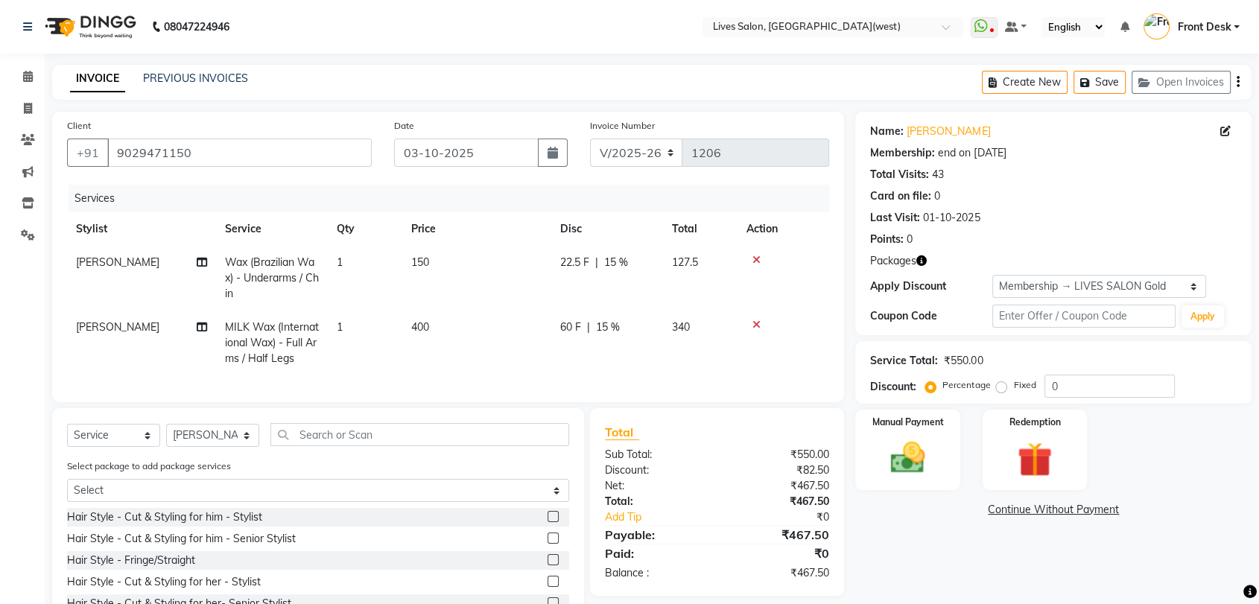
type input "15"
click at [306, 437] on input "text" at bounding box center [420, 434] width 299 height 23
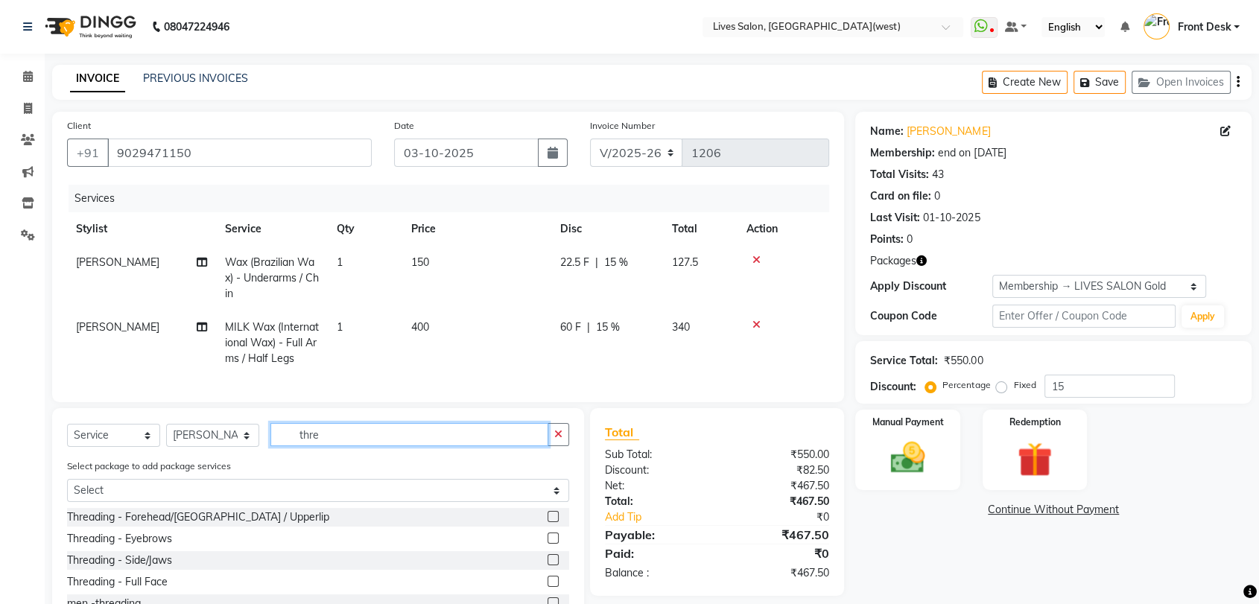
type input "thre"
click at [548, 544] on label at bounding box center [553, 538] width 11 height 11
click at [548, 544] on input "checkbox" at bounding box center [553, 539] width 10 height 10
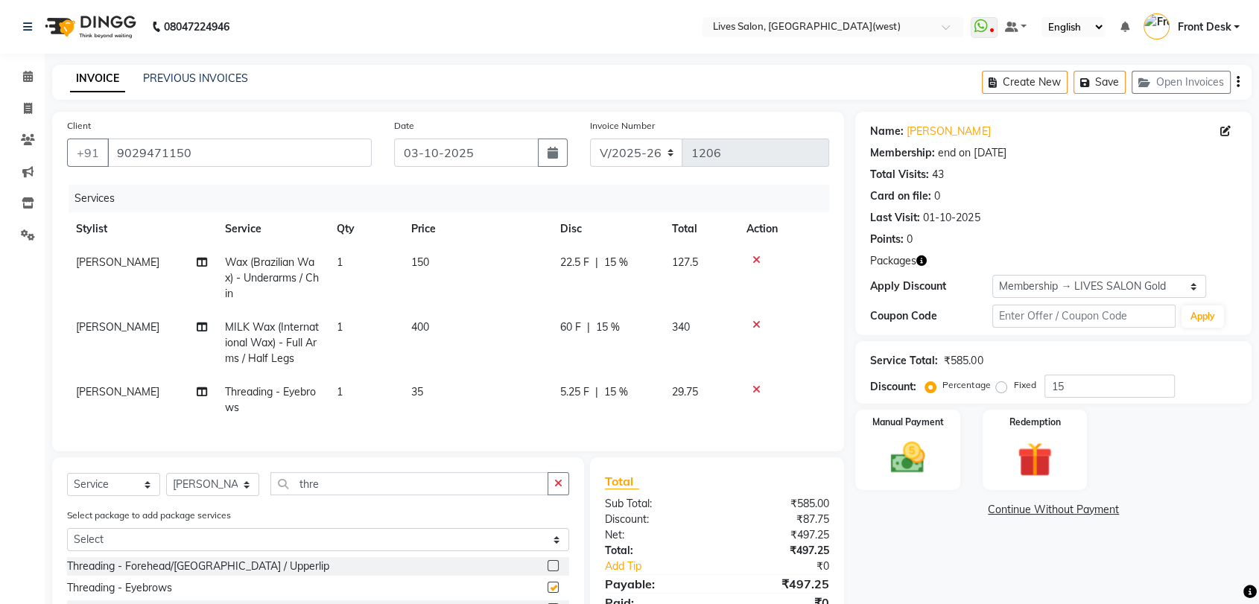
checkbox input "false"
click at [556, 572] on label at bounding box center [553, 565] width 11 height 11
click at [556, 572] on input "checkbox" at bounding box center [553, 567] width 10 height 10
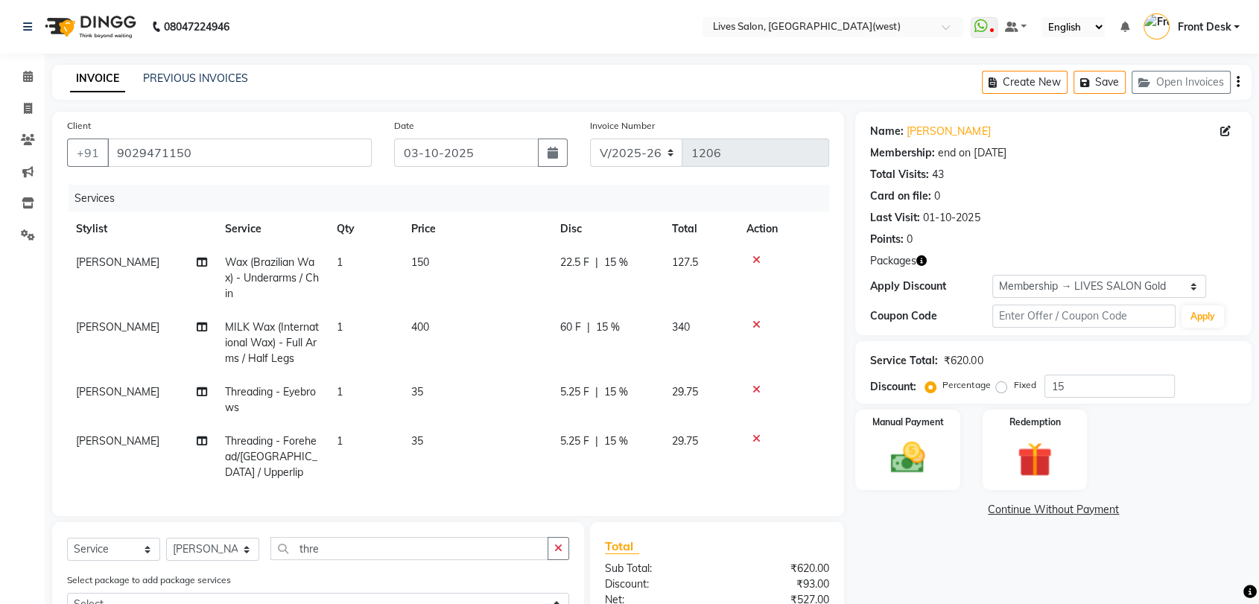
checkbox input "false"
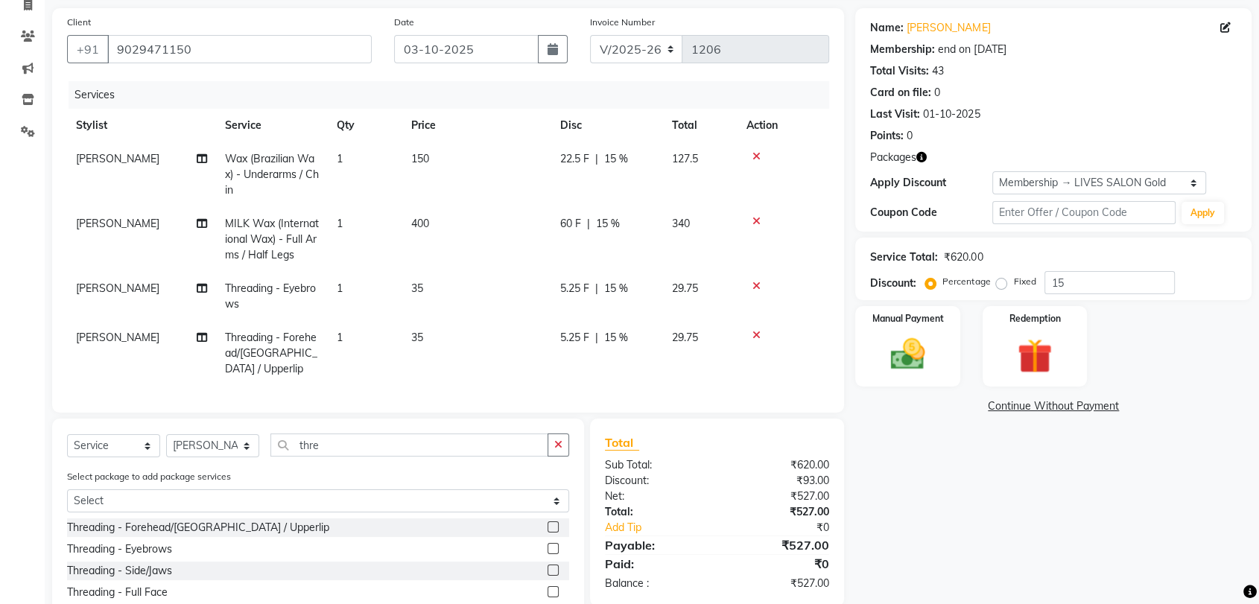
scroll to position [92, 0]
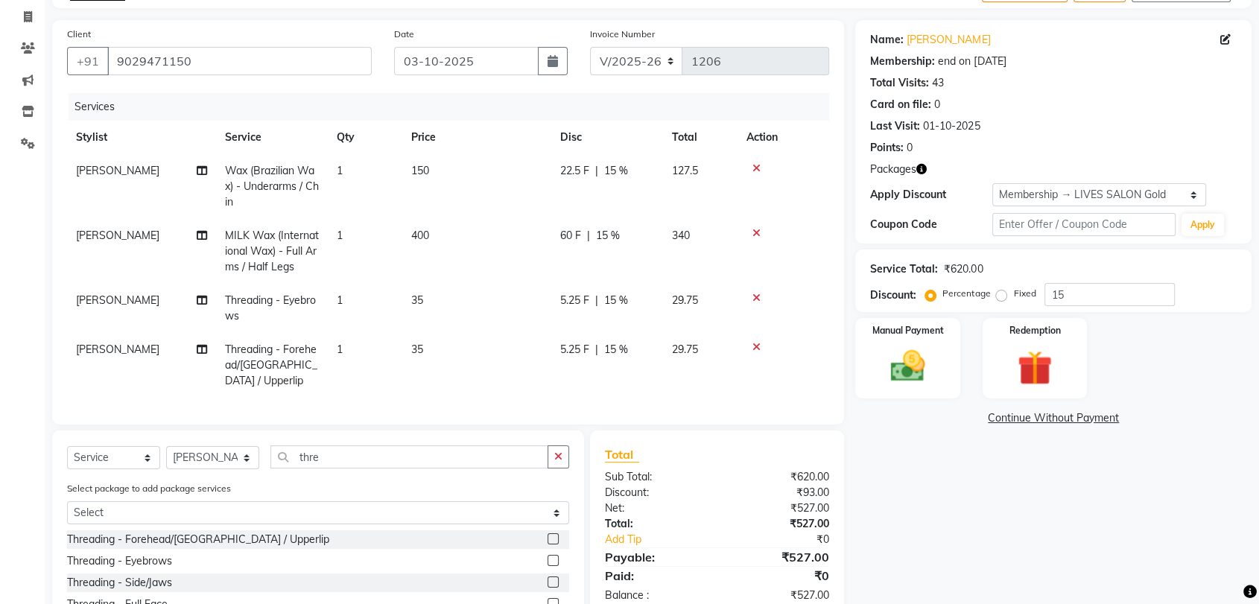
click at [756, 346] on icon at bounding box center [757, 347] width 8 height 10
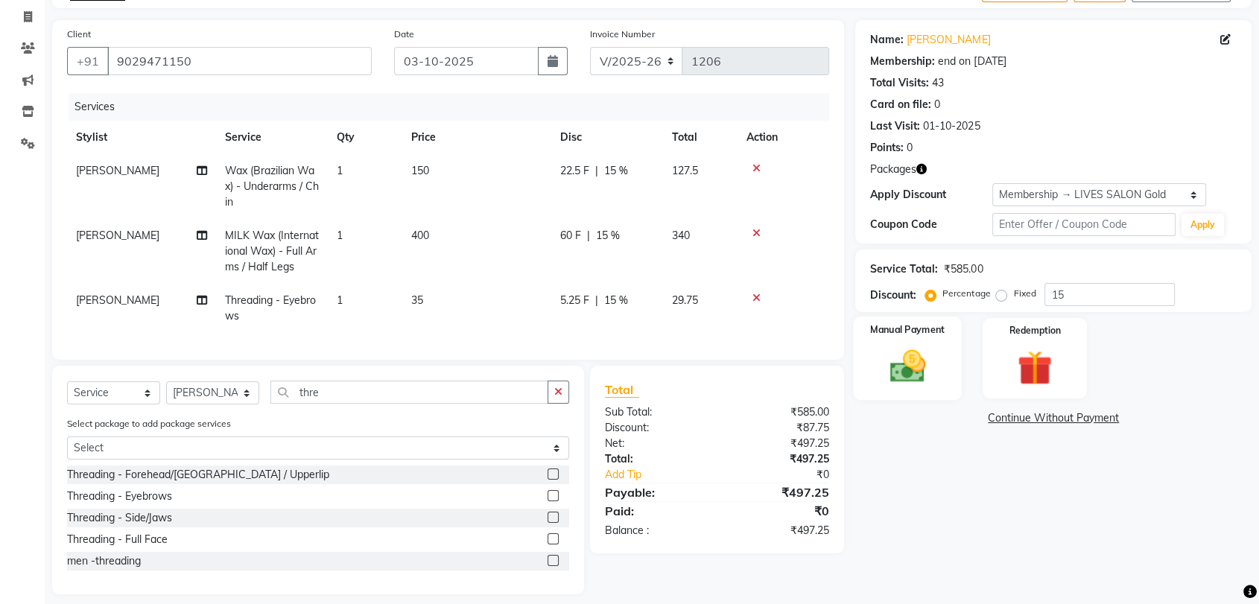
click at [912, 385] on img at bounding box center [908, 367] width 58 height 42
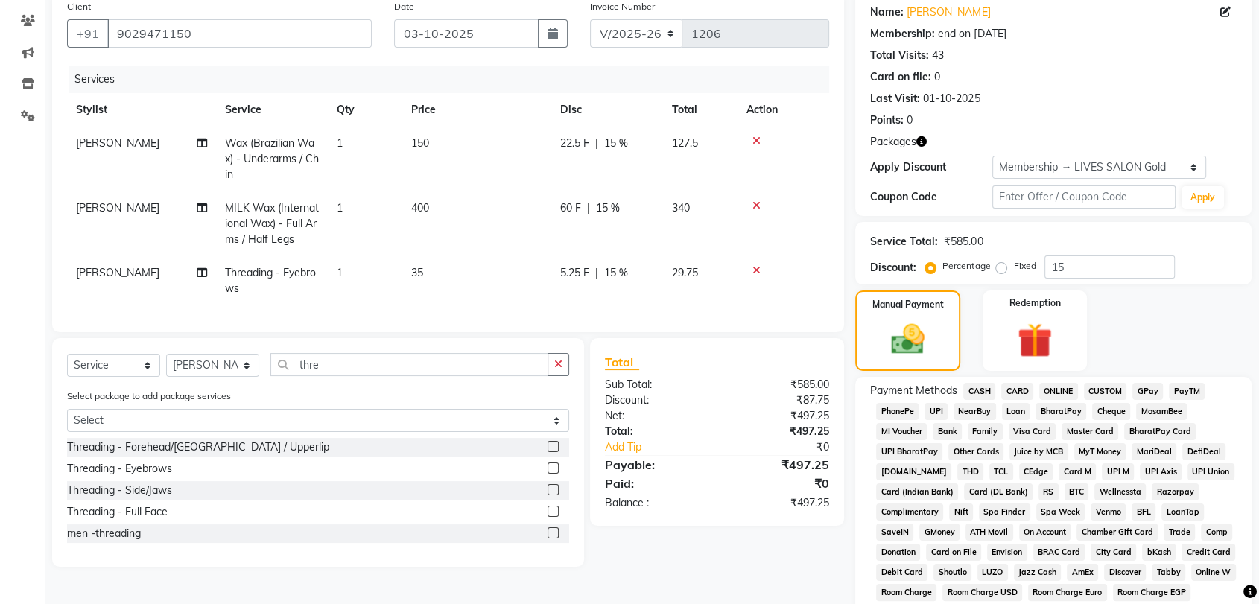
scroll to position [118, 0]
click at [1183, 390] on span "PayTM" at bounding box center [1187, 393] width 36 height 17
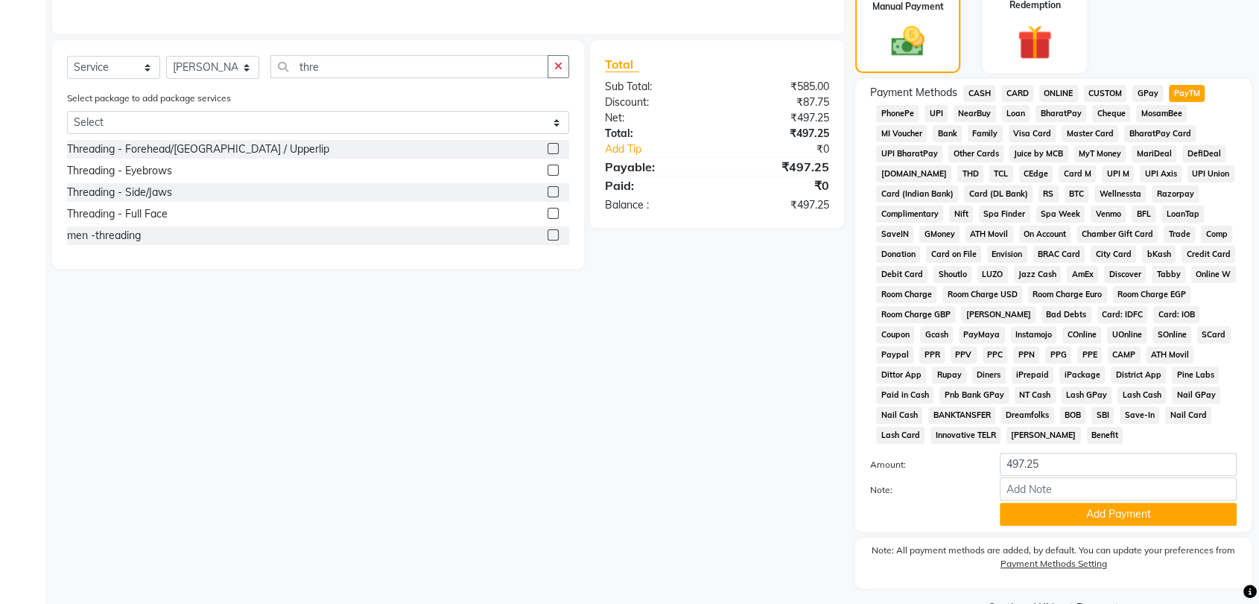
scroll to position [417, 0]
click at [1123, 508] on button "Add Payment" at bounding box center [1118, 514] width 237 height 23
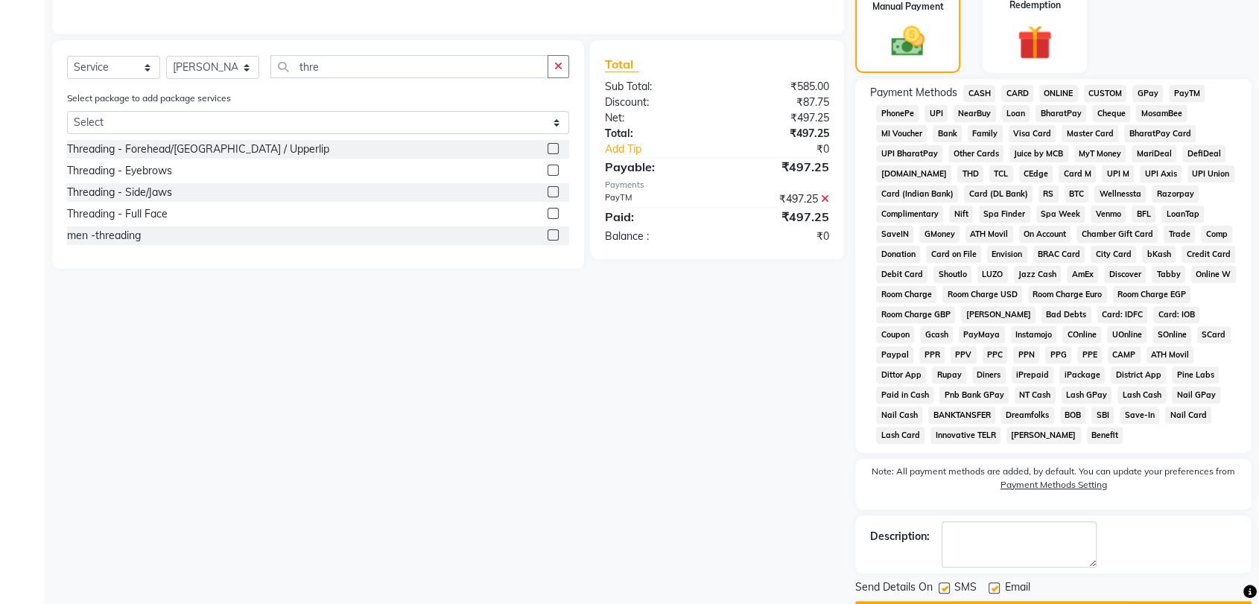
scroll to position [459, 0]
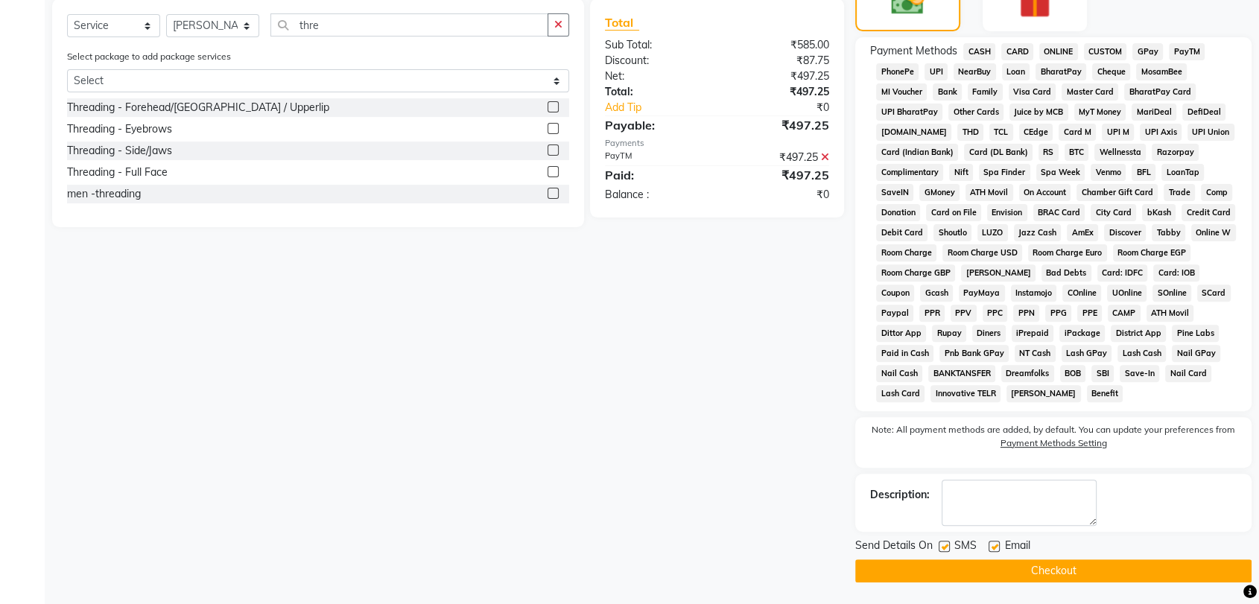
click at [1109, 578] on button "Checkout" at bounding box center [1053, 571] width 396 height 23
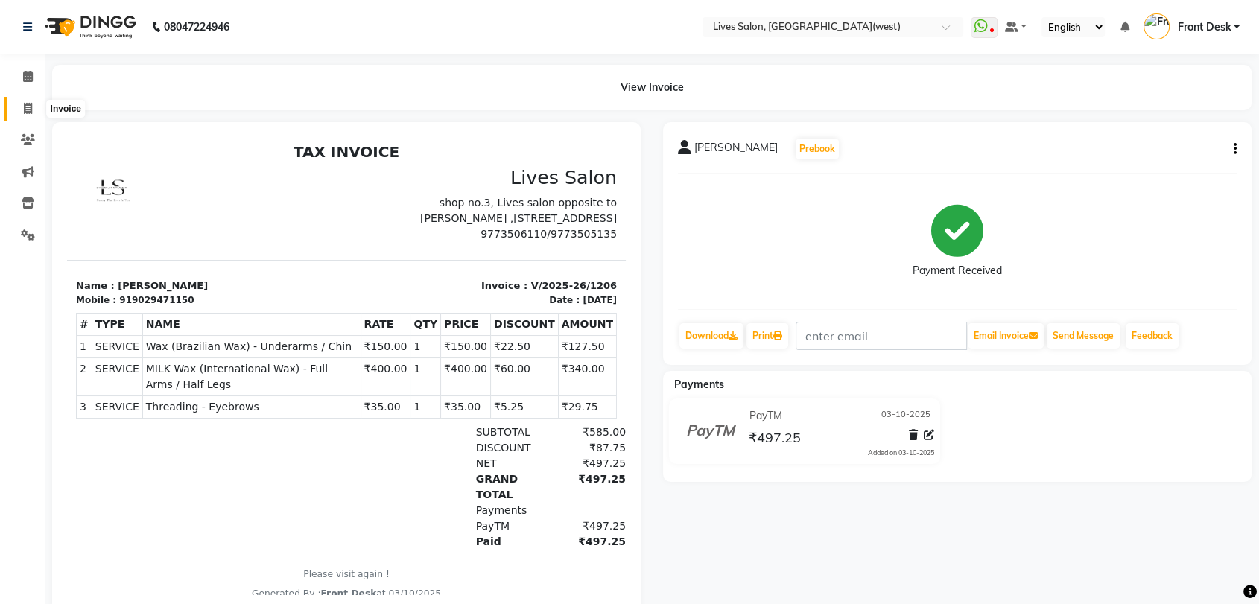
click at [24, 110] on icon at bounding box center [28, 108] width 8 height 11
select select "service"
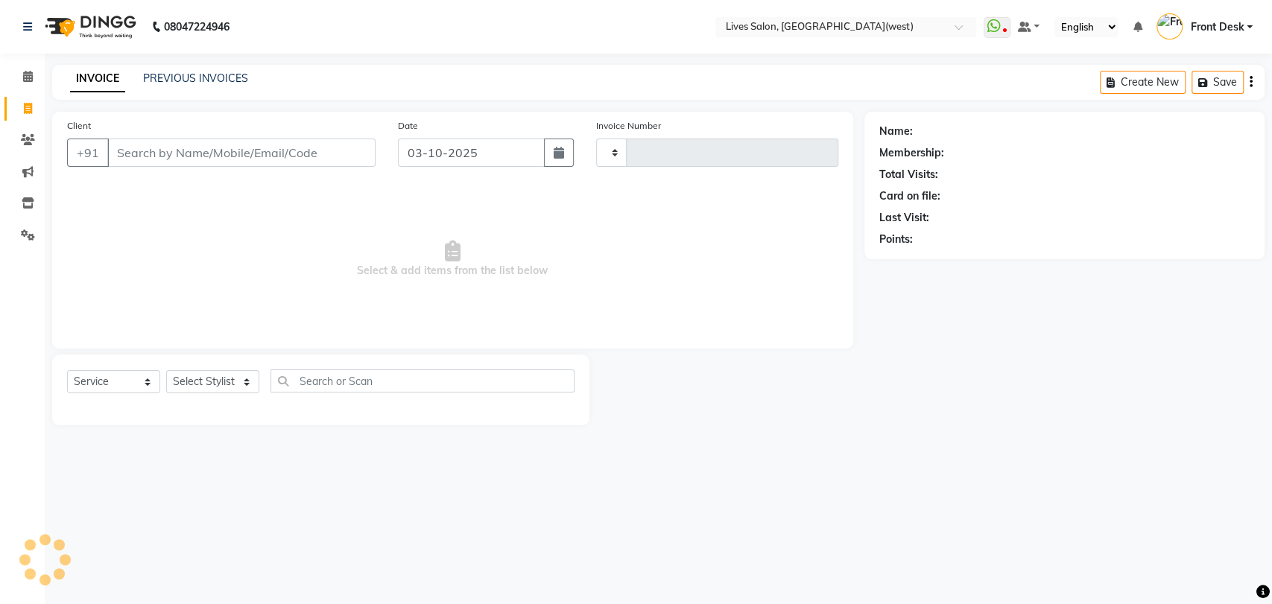
type input "1207"
select select "4342"
click at [165, 79] on link "PREVIOUS INVOICES" at bounding box center [195, 78] width 105 height 13
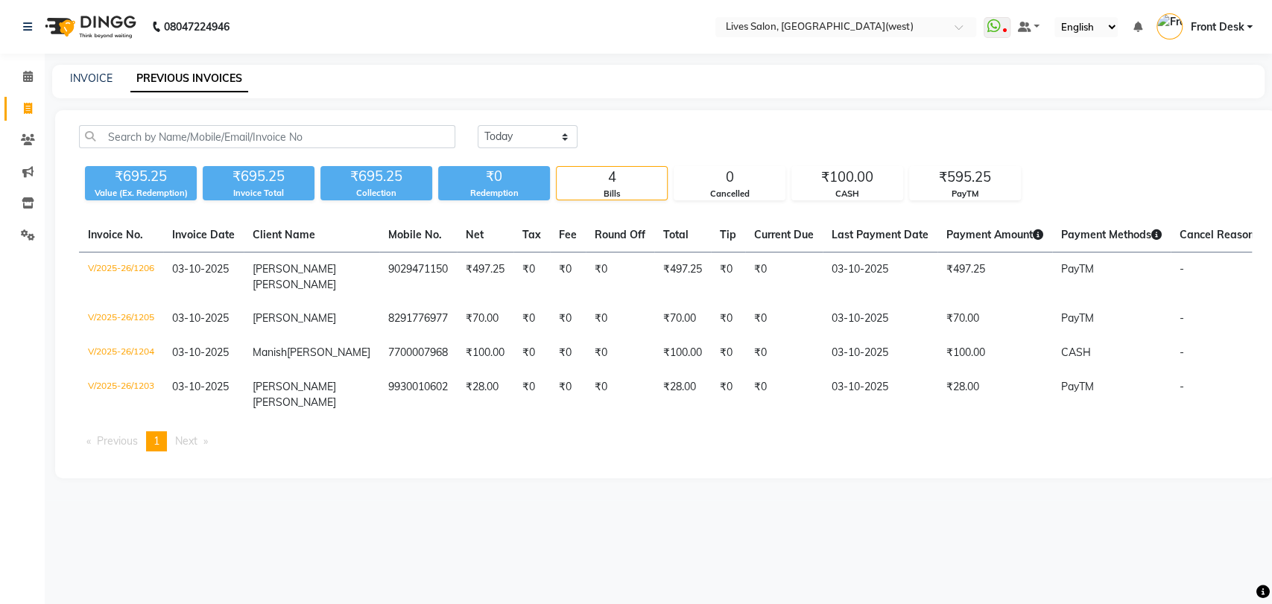
click at [78, 69] on div "INVOICE PREVIOUS INVOICES" at bounding box center [658, 82] width 1212 height 34
click at [95, 81] on link "INVOICE" at bounding box center [91, 78] width 42 height 13
select select "service"
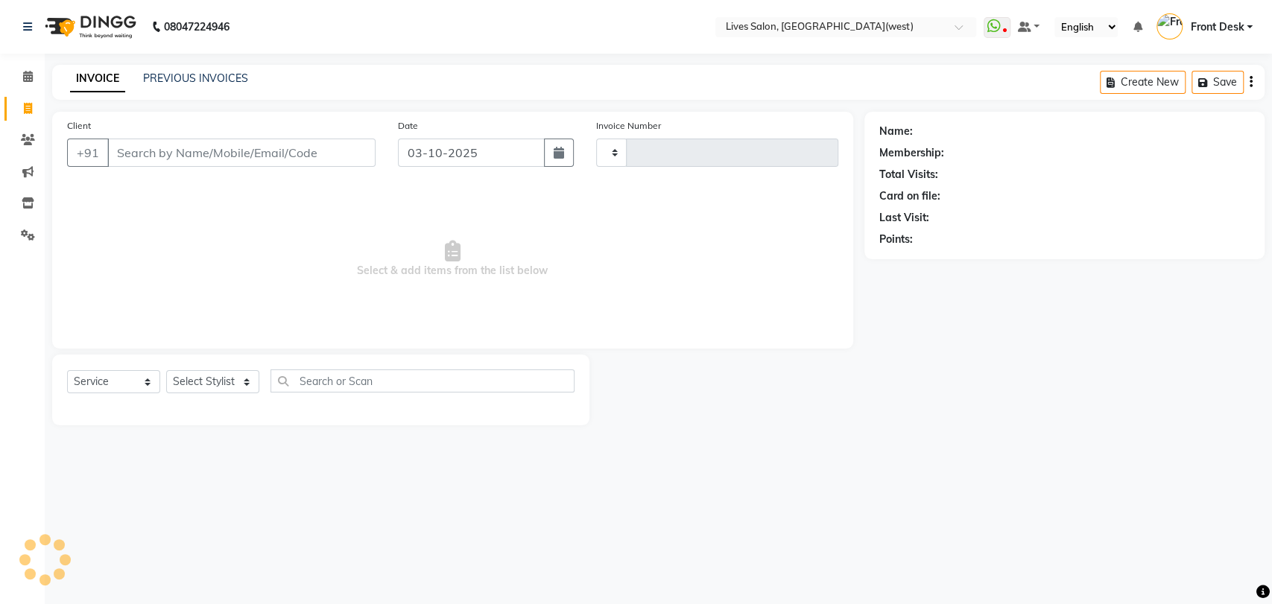
type input "1207"
select select "4342"
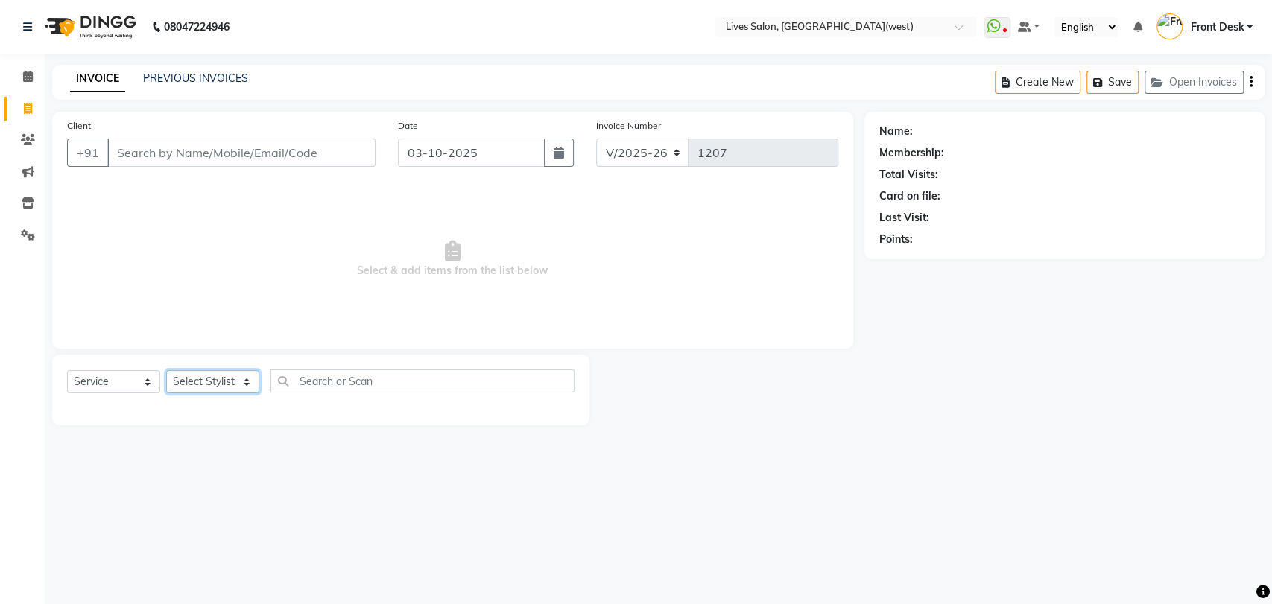
click at [230, 382] on select "Select Stylist Akshata Sarange Front Desk mansi Poonam Ratna Singh sameer salma…" at bounding box center [212, 381] width 93 height 23
select select "92753"
click at [166, 370] on select "Select Stylist Akshata Sarange Front Desk mansi Poonam Ratna Singh sameer salma…" at bounding box center [212, 381] width 93 height 23
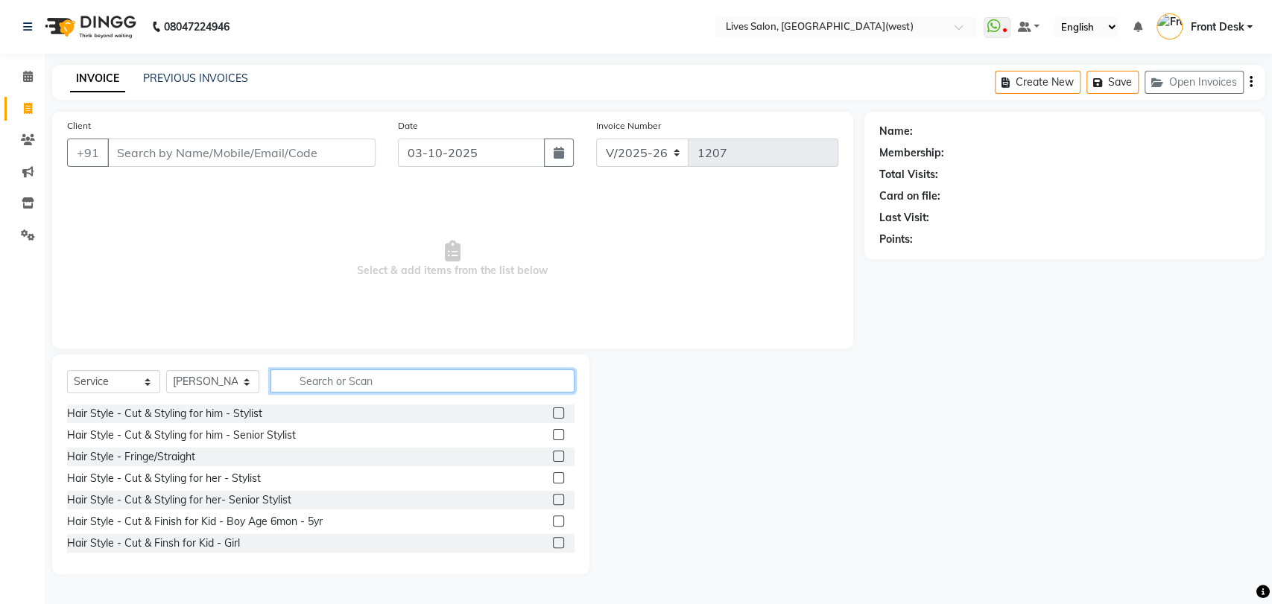
click at [331, 383] on input "text" at bounding box center [423, 381] width 304 height 23
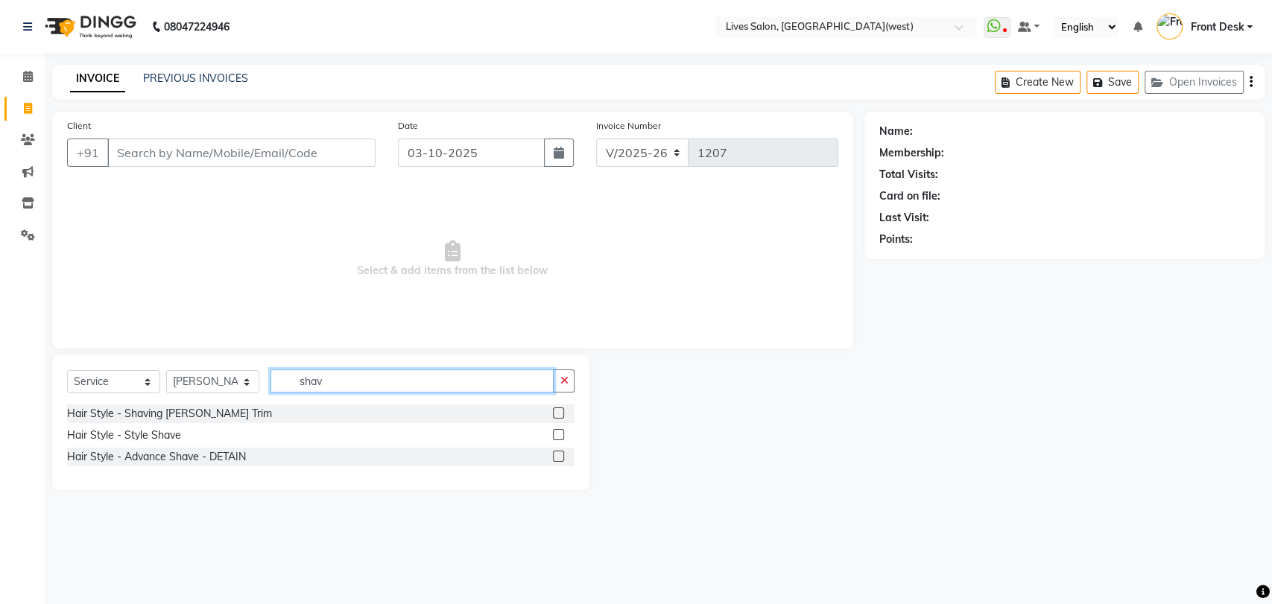
type input "shav"
click at [558, 437] on label at bounding box center [558, 434] width 11 height 11
click at [558, 437] on input "checkbox" at bounding box center [558, 436] width 10 height 10
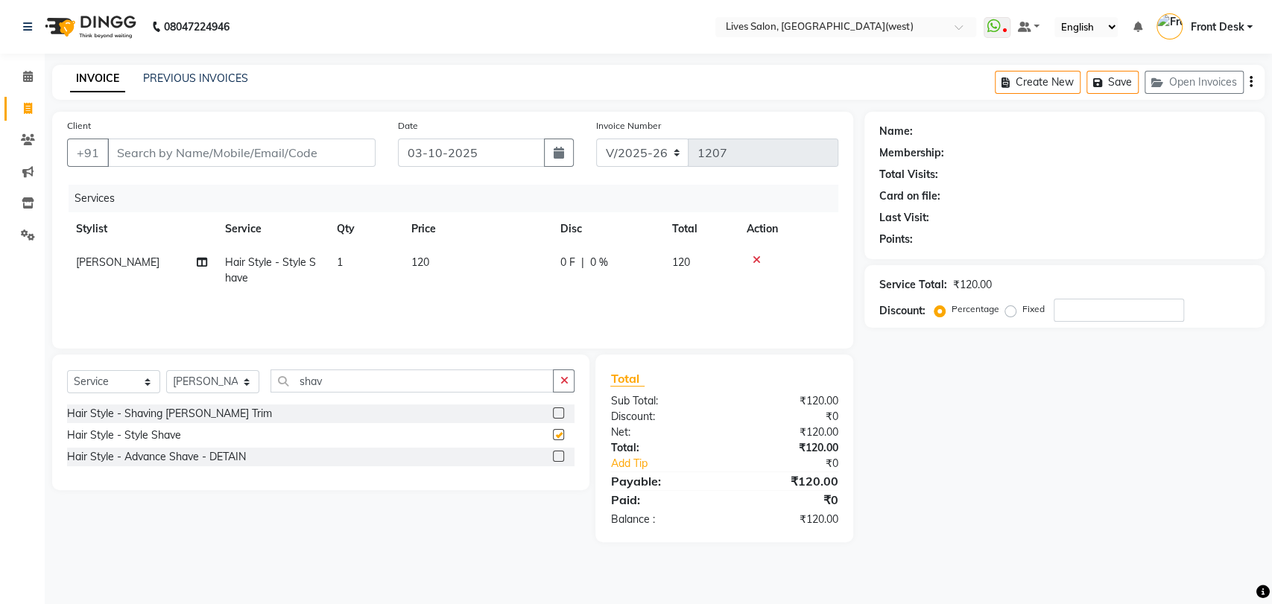
checkbox input "false"
click at [340, 389] on input "shav" at bounding box center [412, 381] width 283 height 23
type input "s"
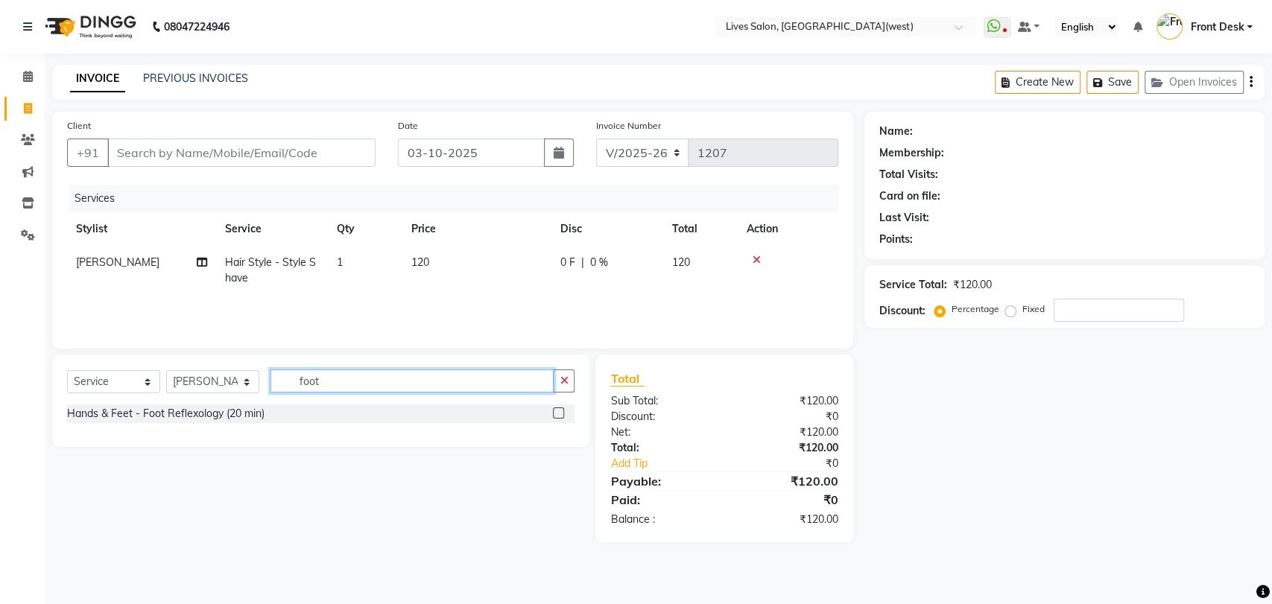
type input "foot"
click at [555, 414] on label at bounding box center [558, 413] width 11 height 11
click at [555, 414] on input "checkbox" at bounding box center [558, 414] width 10 height 10
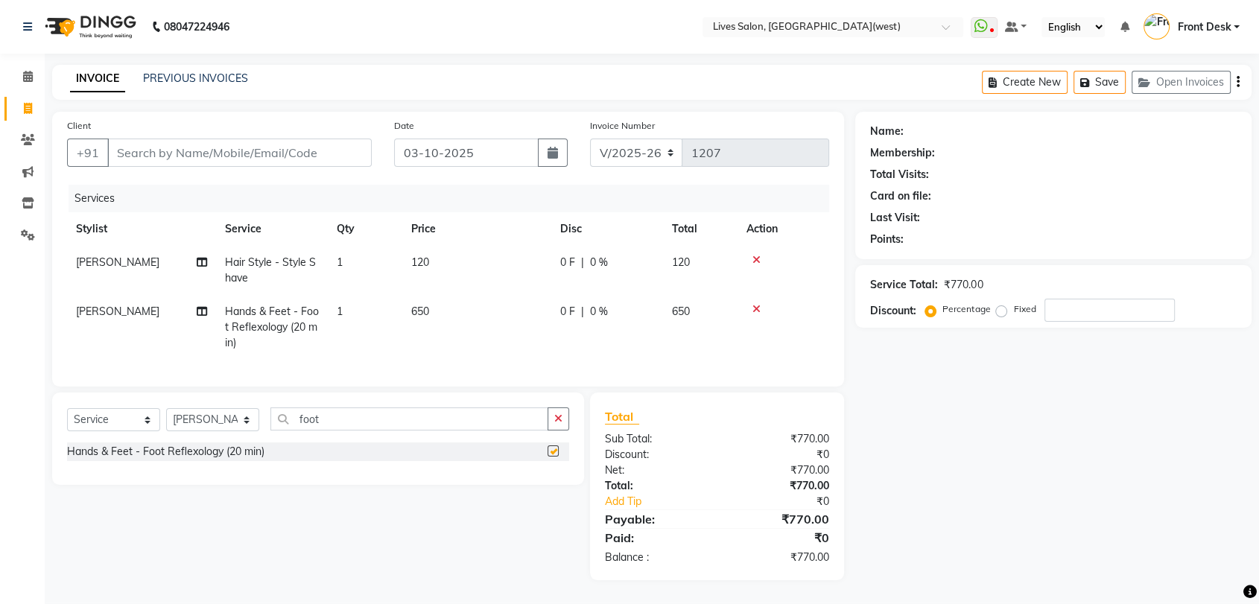
checkbox input "false"
click at [137, 143] on input "Client" at bounding box center [239, 153] width 265 height 28
click at [118, 162] on input "Client" at bounding box center [239, 153] width 265 height 28
click at [756, 260] on icon at bounding box center [757, 260] width 8 height 10
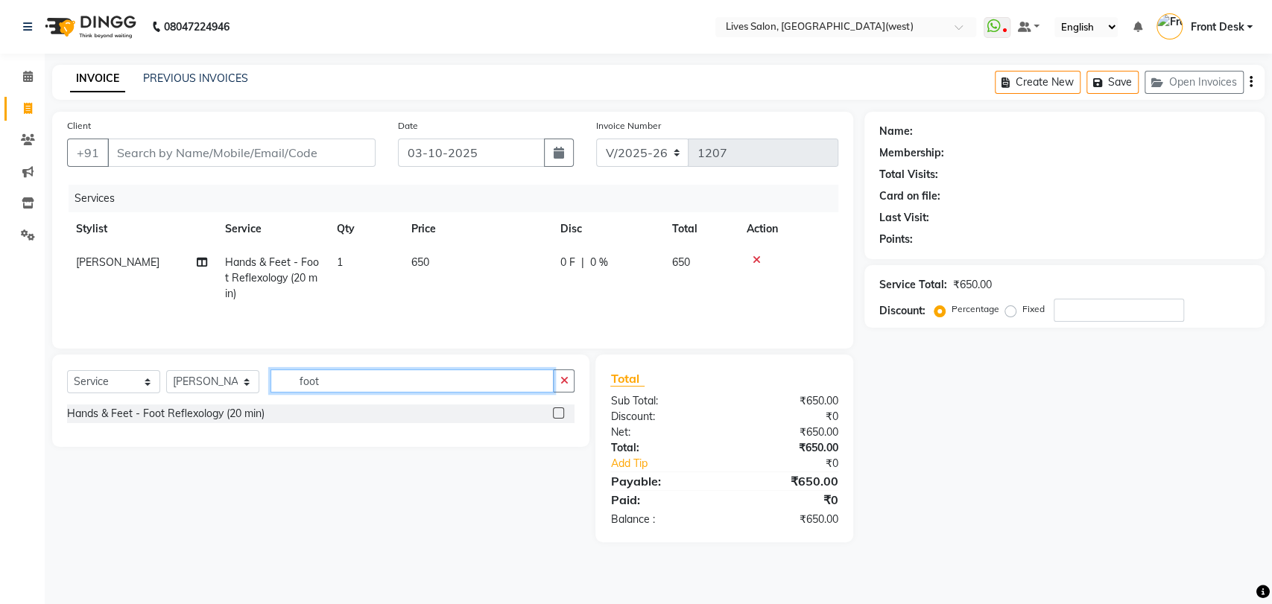
click at [335, 390] on input "foot" at bounding box center [412, 381] width 283 height 23
type input "f"
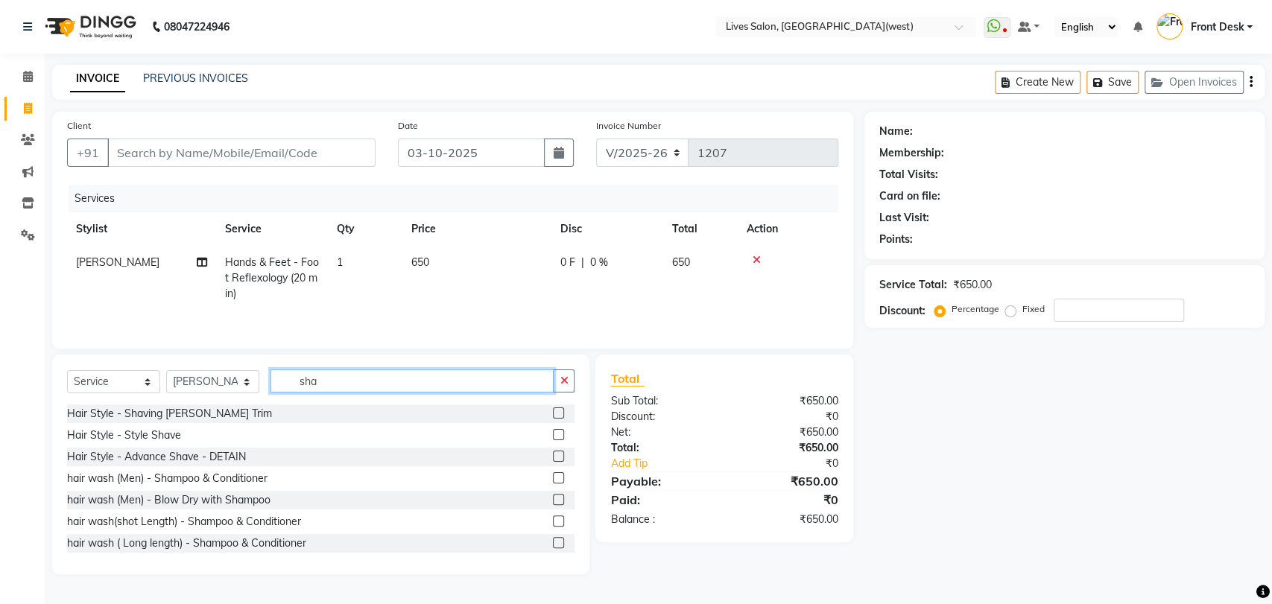
type input "sha"
click at [553, 415] on label at bounding box center [558, 413] width 11 height 11
click at [553, 415] on input "checkbox" at bounding box center [558, 414] width 10 height 10
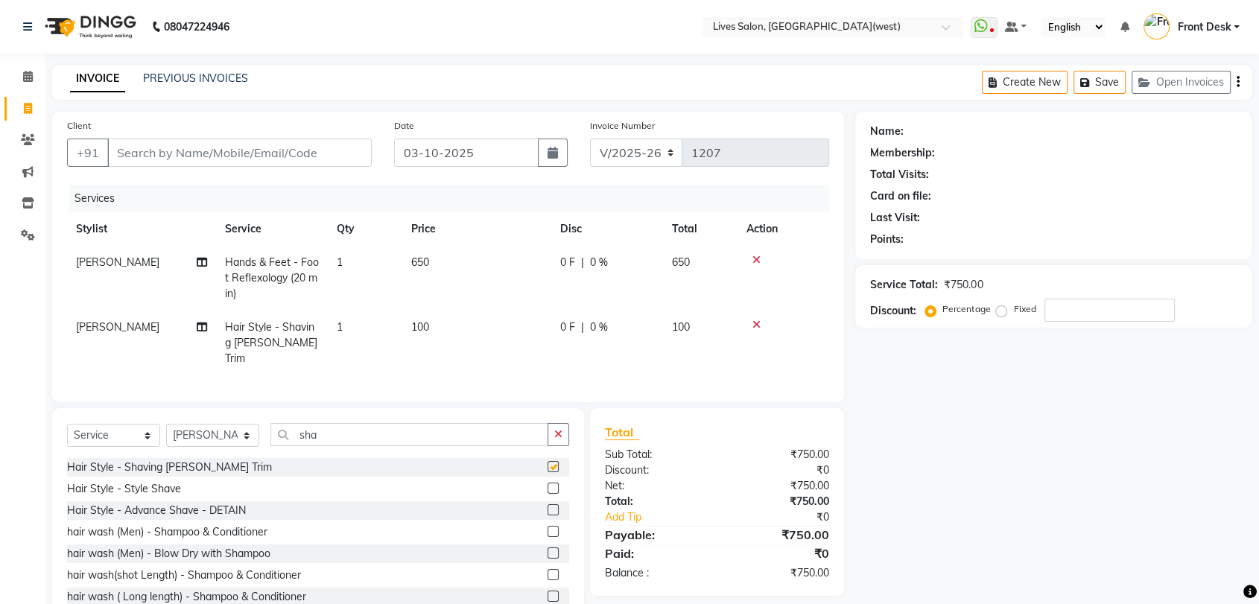
checkbox input "false"
click at [136, 147] on input "Client" at bounding box center [239, 153] width 265 height 28
click at [131, 156] on input "Client" at bounding box center [239, 153] width 265 height 28
type input "7"
type input "0"
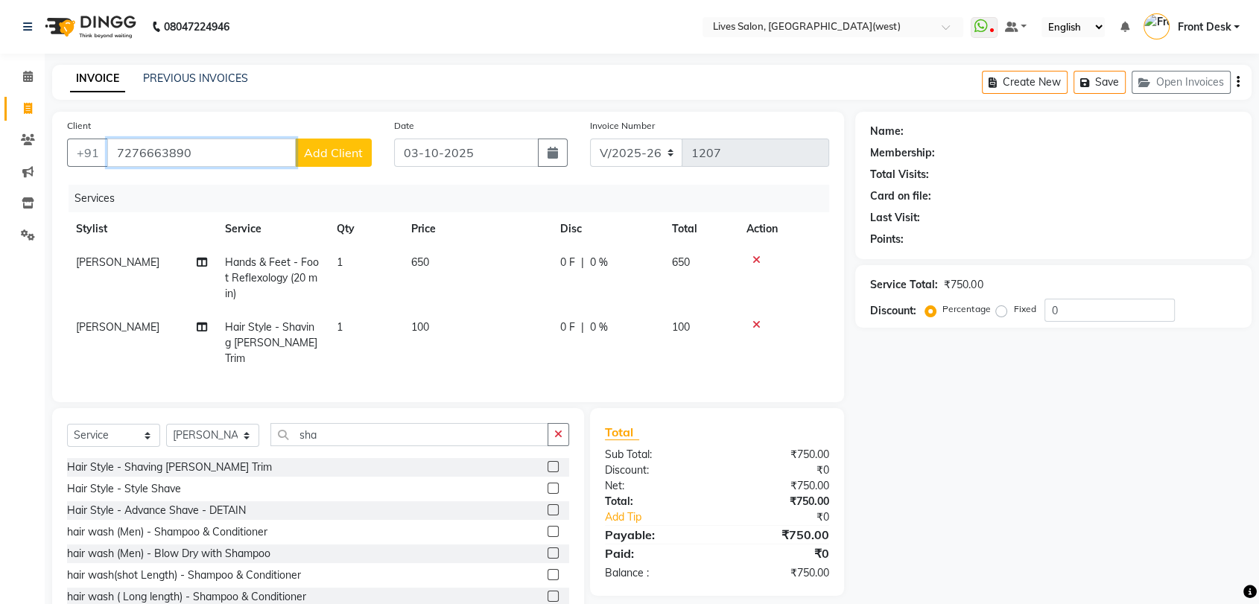
type input "7276663890"
click at [322, 148] on span "Add Client" at bounding box center [333, 152] width 59 height 15
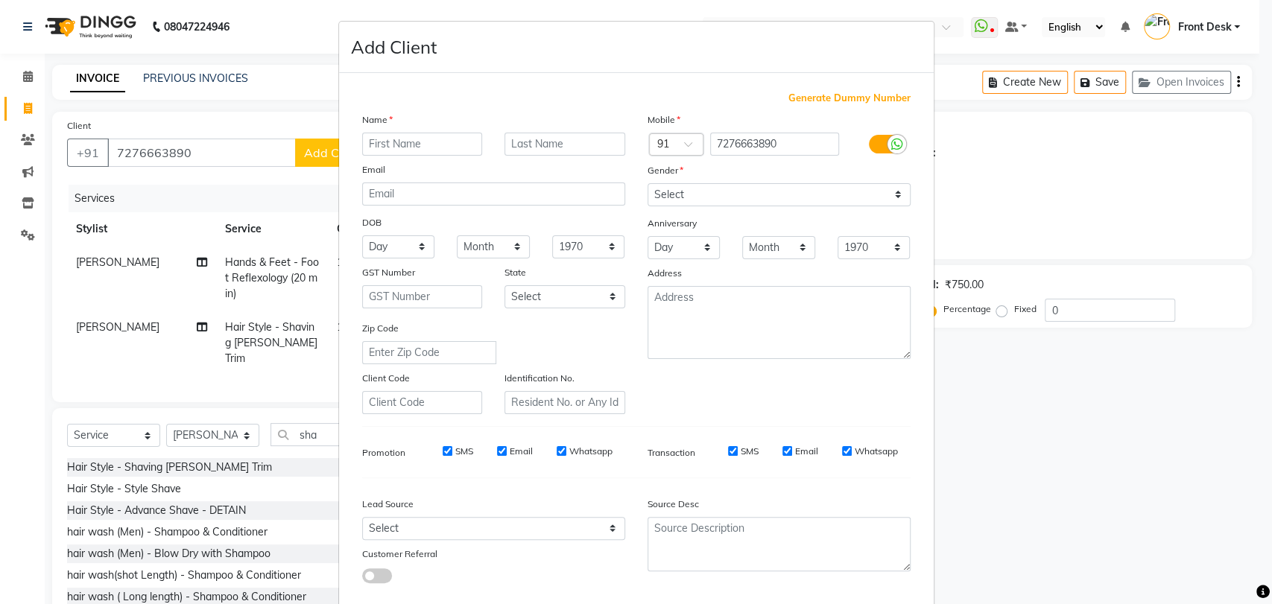
click at [377, 149] on input "text" at bounding box center [422, 144] width 121 height 23
type input "Anup"
click at [703, 194] on select "Select Male Female Other Prefer Not To Say" at bounding box center [779, 194] width 263 height 23
select select "male"
click at [648, 183] on select "Select Male Female Other Prefer Not To Say" at bounding box center [779, 194] width 263 height 23
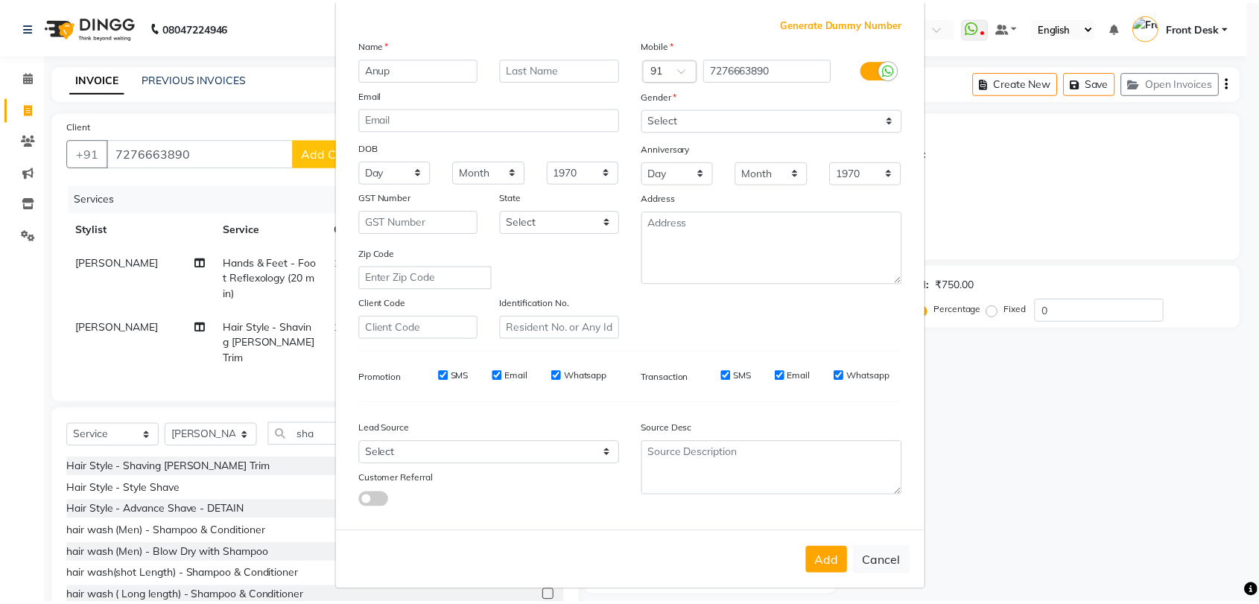
scroll to position [80, 0]
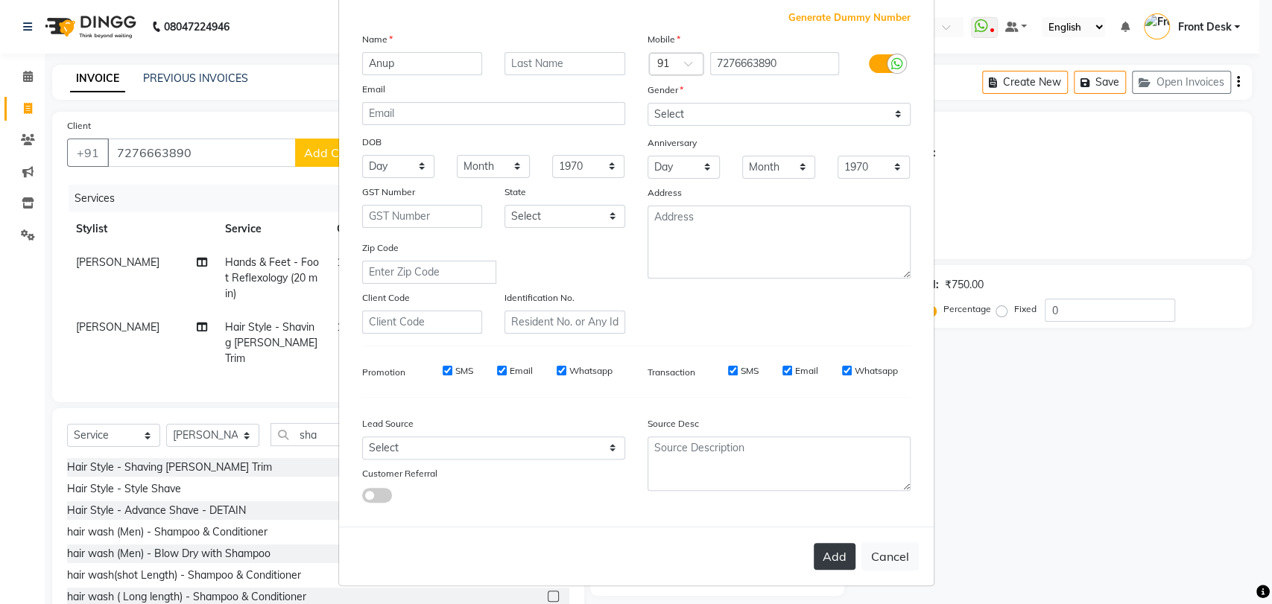
click at [838, 560] on button "Add" at bounding box center [835, 556] width 42 height 27
select select
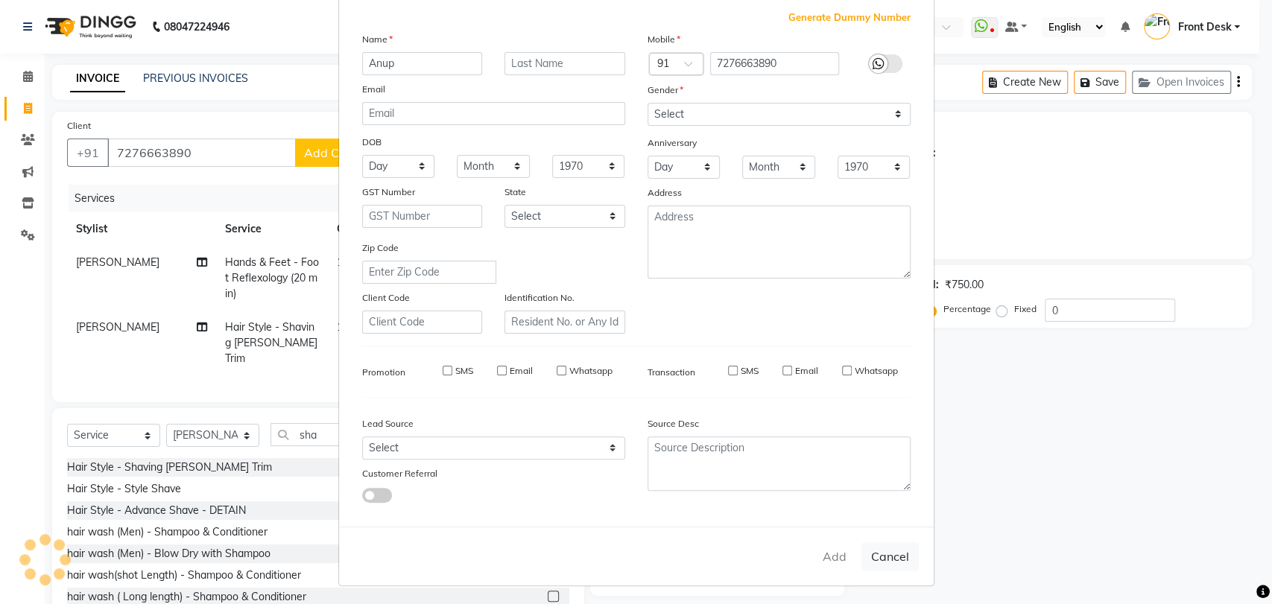
select select
checkbox input "false"
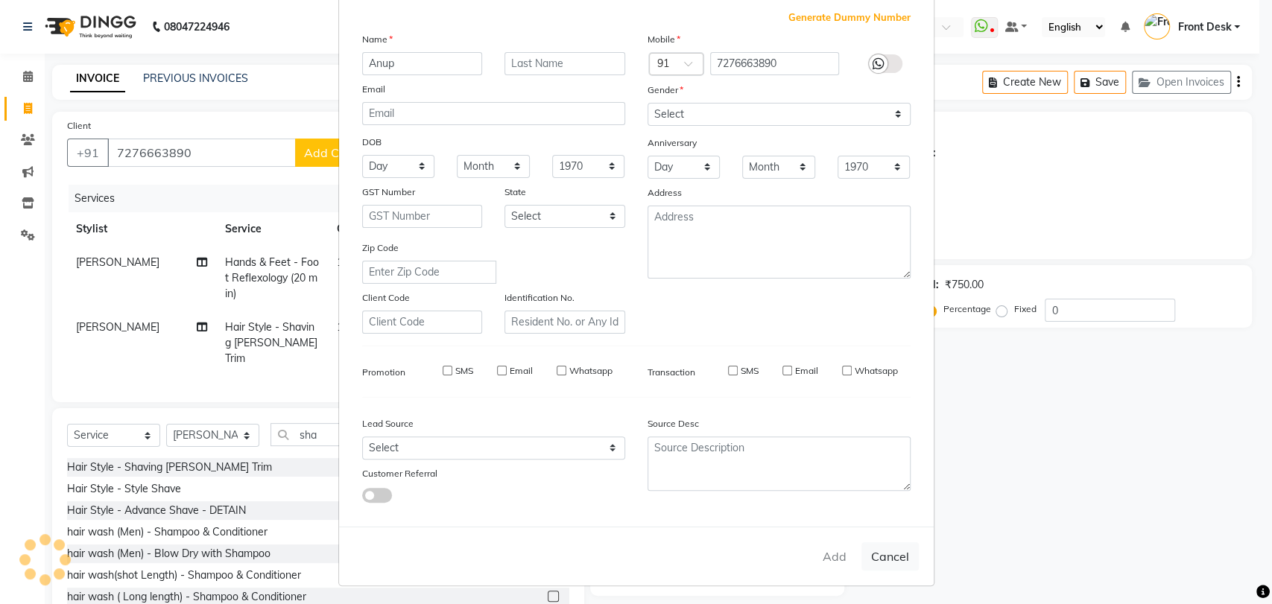
checkbox input "false"
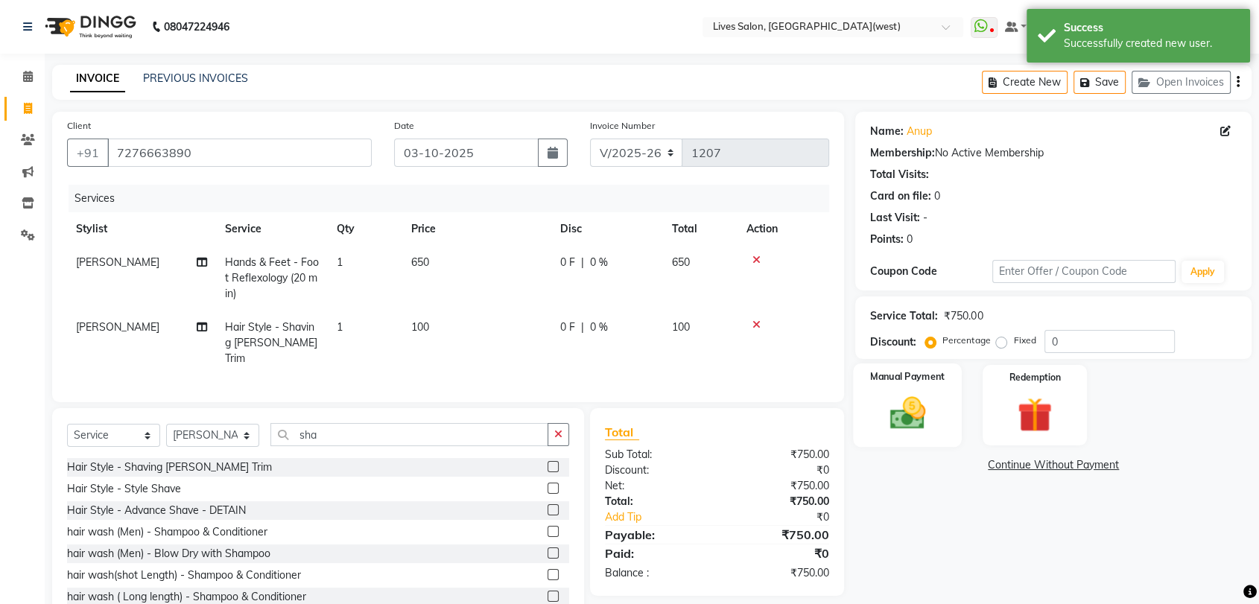
click at [909, 401] on img at bounding box center [908, 414] width 58 height 42
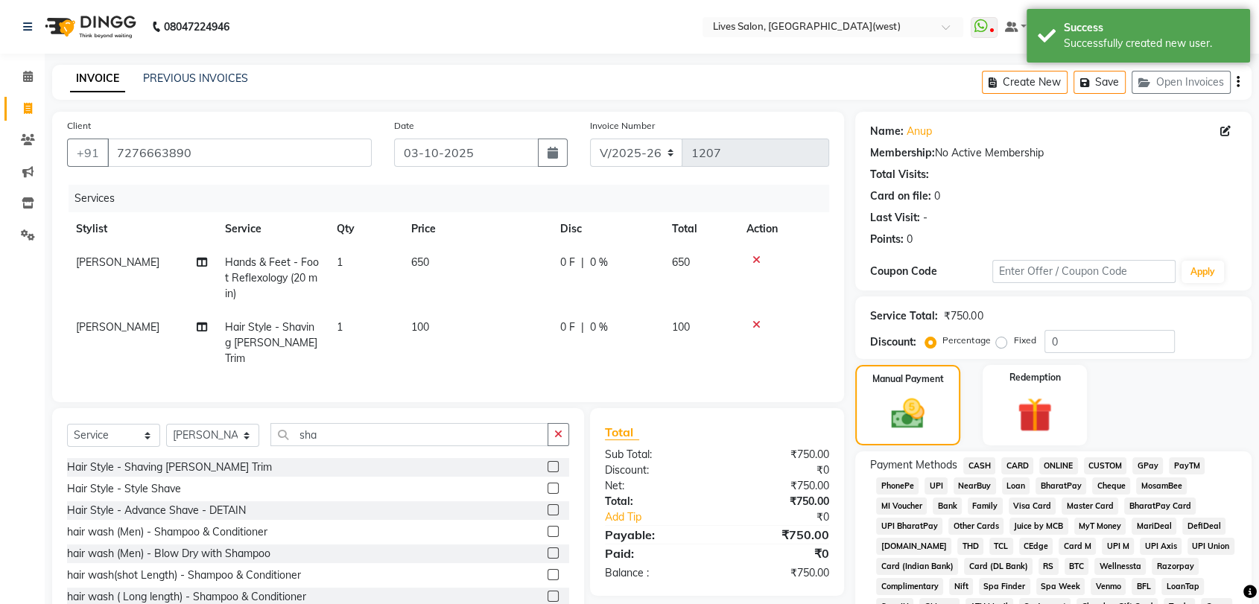
click at [984, 463] on span "CASH" at bounding box center [980, 466] width 32 height 17
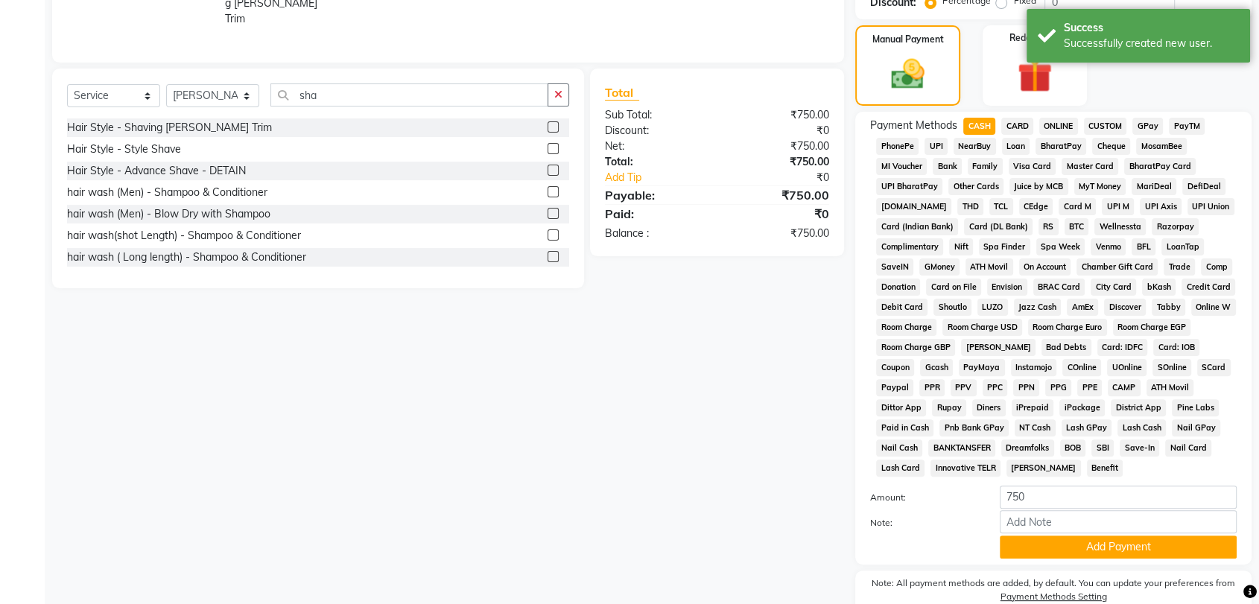
scroll to position [409, 0]
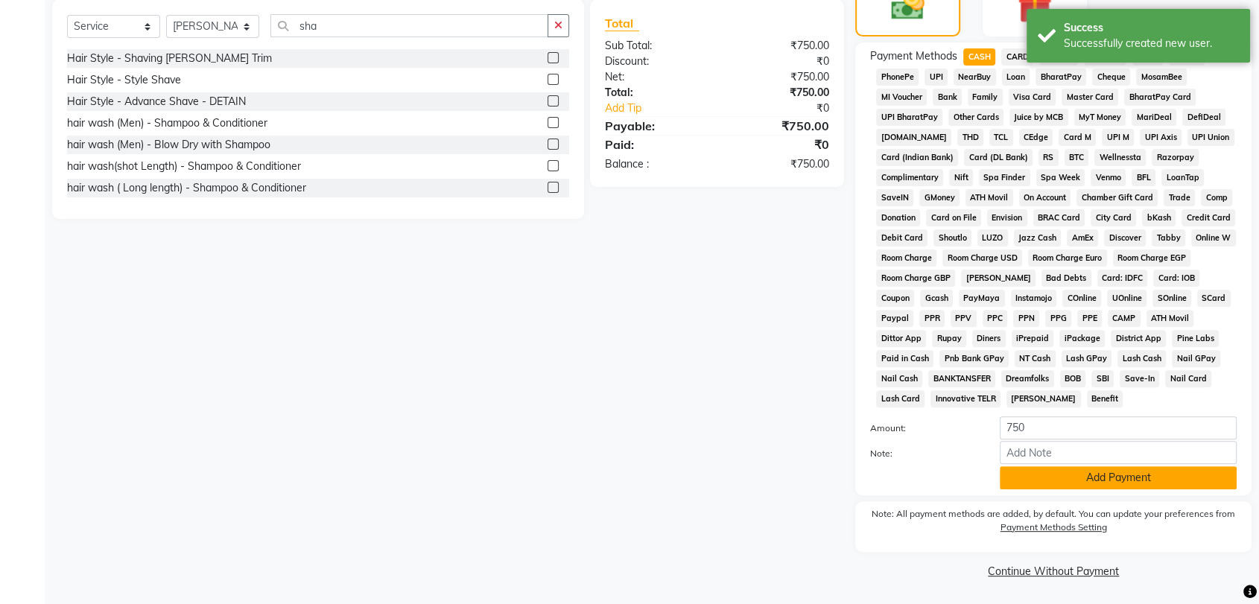
click at [1109, 478] on button "Add Payment" at bounding box center [1118, 477] width 237 height 23
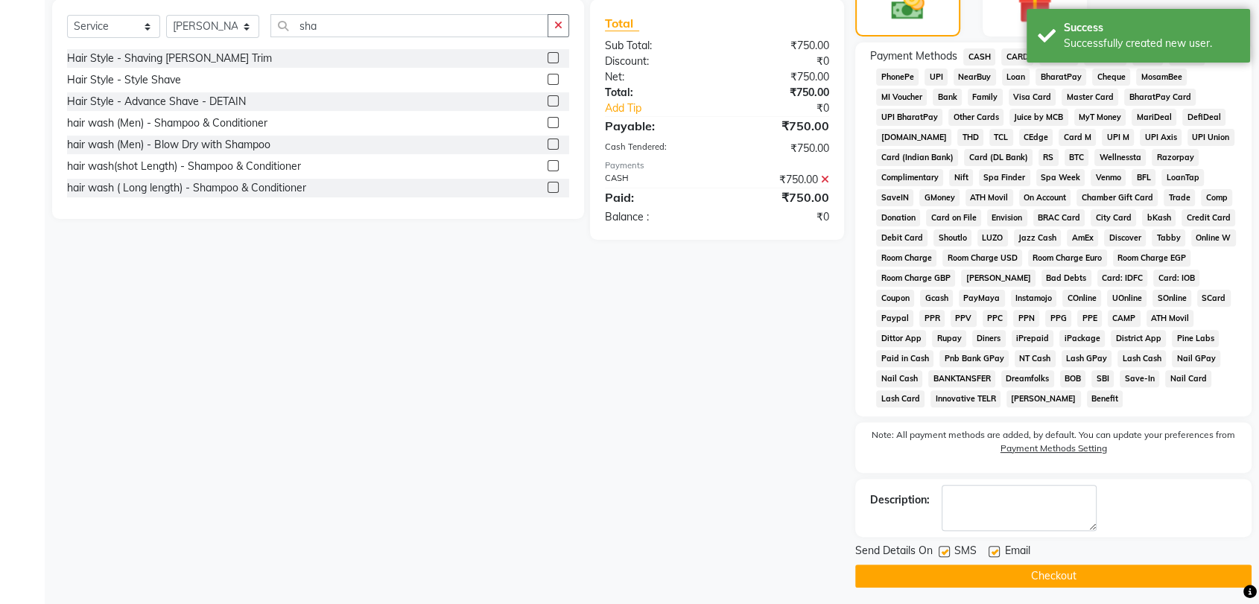
click at [1048, 580] on button "Checkout" at bounding box center [1053, 576] width 396 height 23
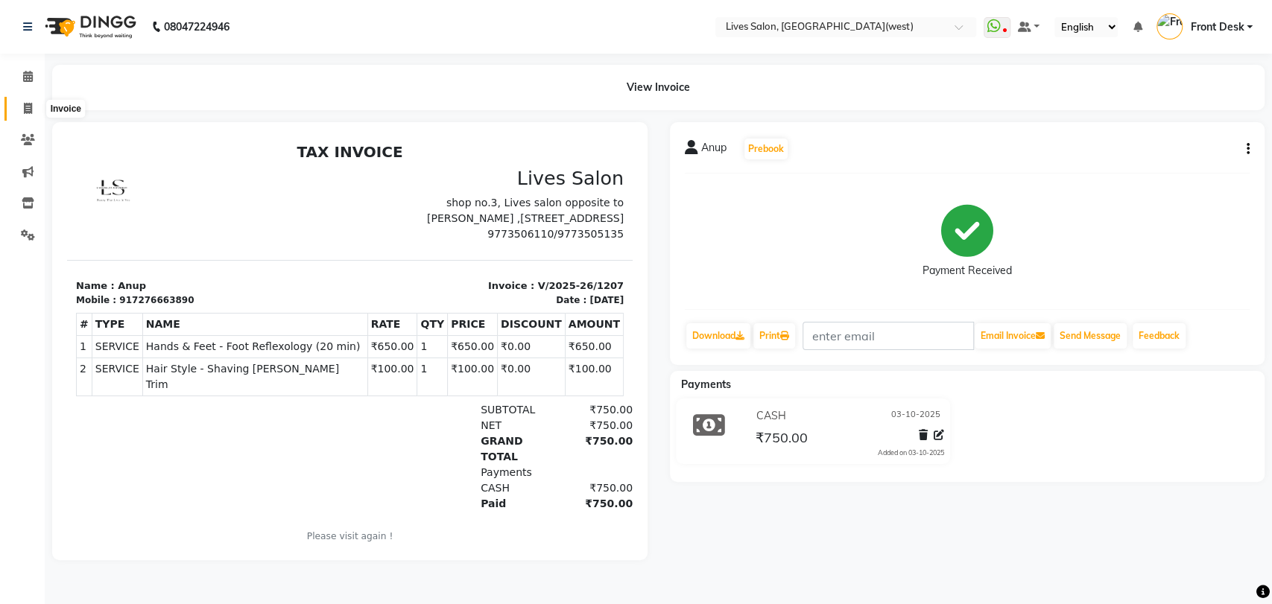
click at [26, 115] on span at bounding box center [28, 109] width 26 height 17
select select "service"
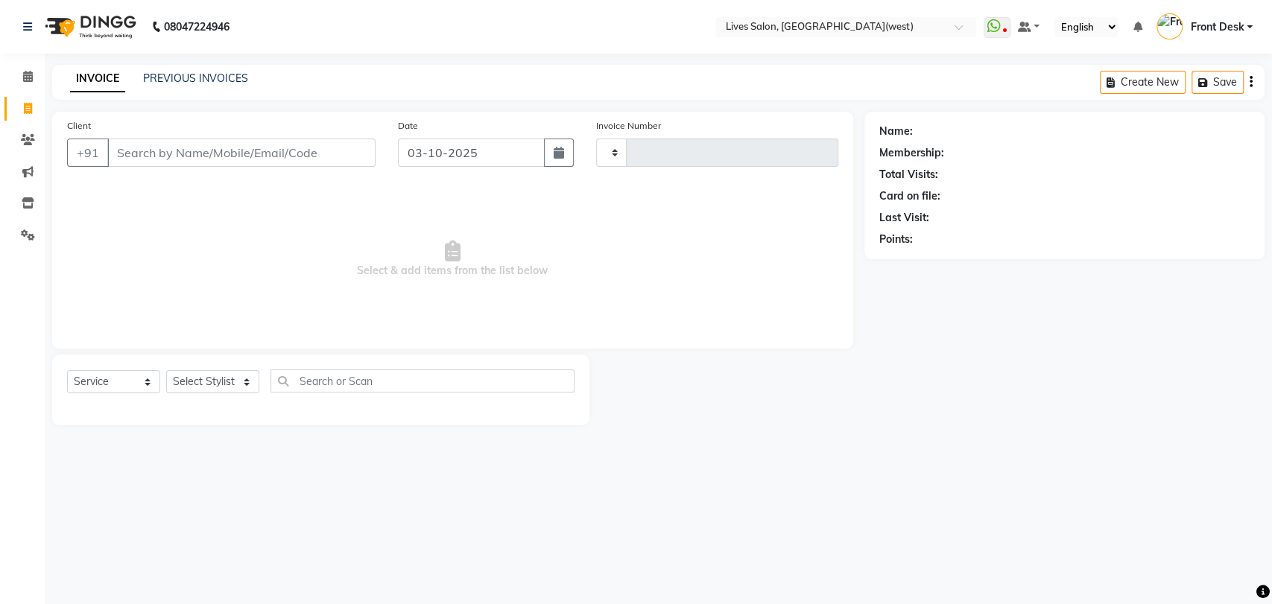
type input "1208"
select select "4342"
click at [174, 73] on link "PREVIOUS INVOICES" at bounding box center [195, 78] width 105 height 13
